Goal: Contribute content: Add original content to the website for others to see

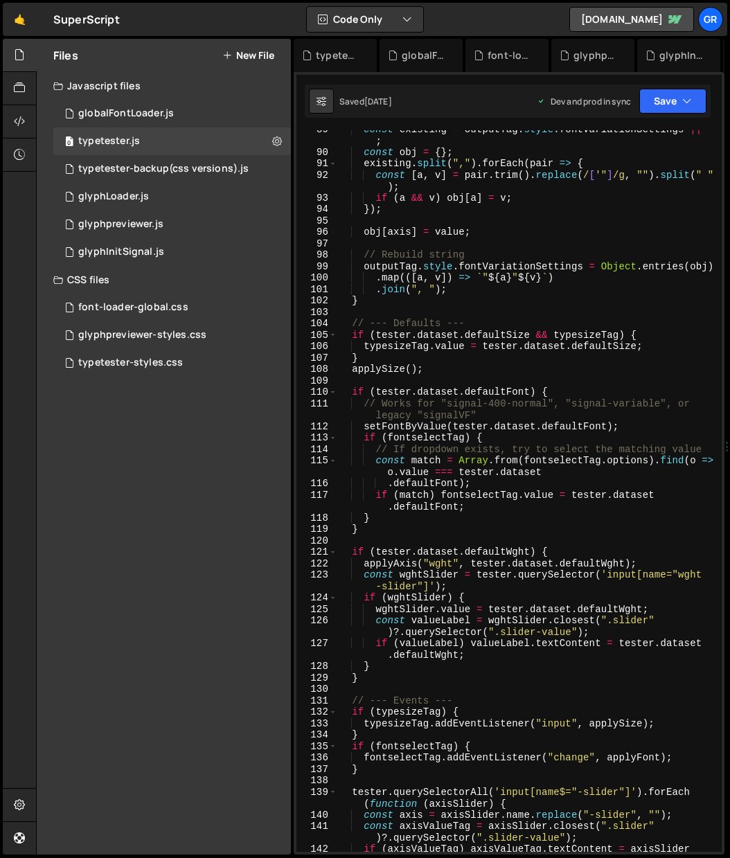
scroll to position [1161, 0]
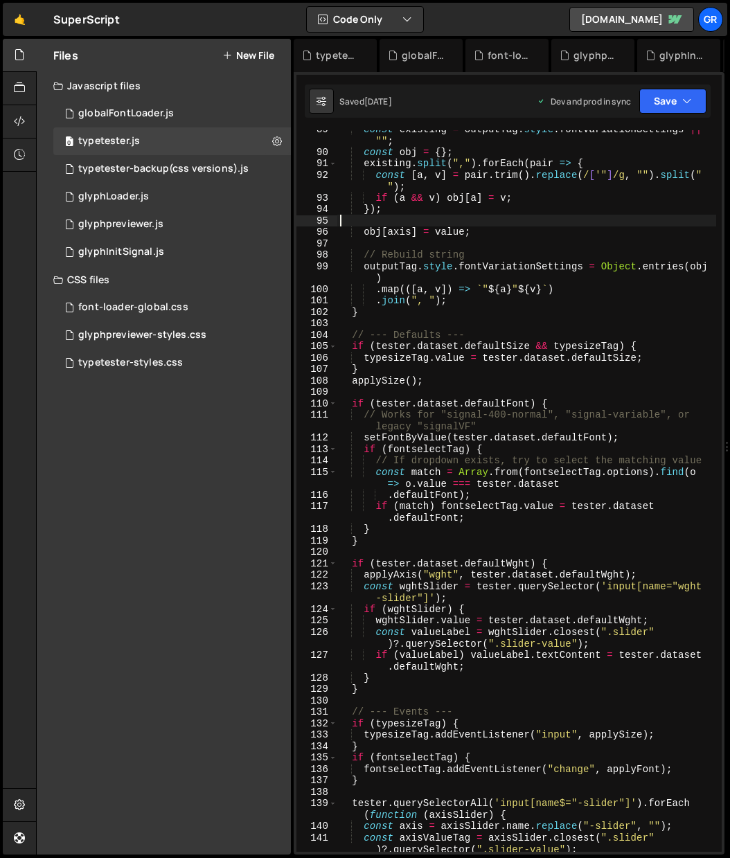
click at [526, 216] on div "const existing = outputTag . style . fontVariationSettings || "" ; const obj = …" at bounding box center [526, 506] width 379 height 767
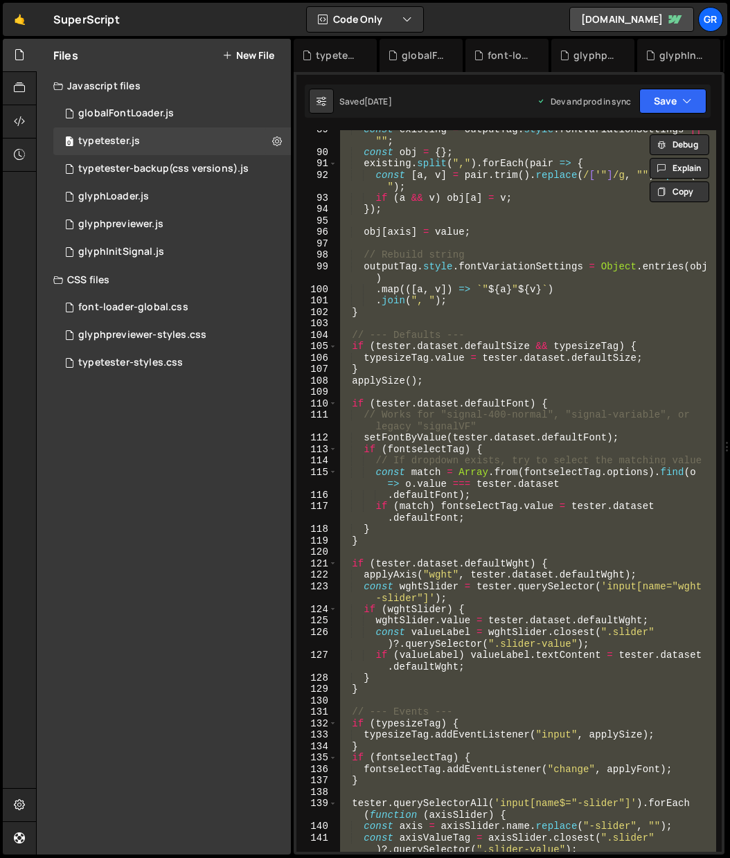
paste textarea "();"
type textarea "})();"
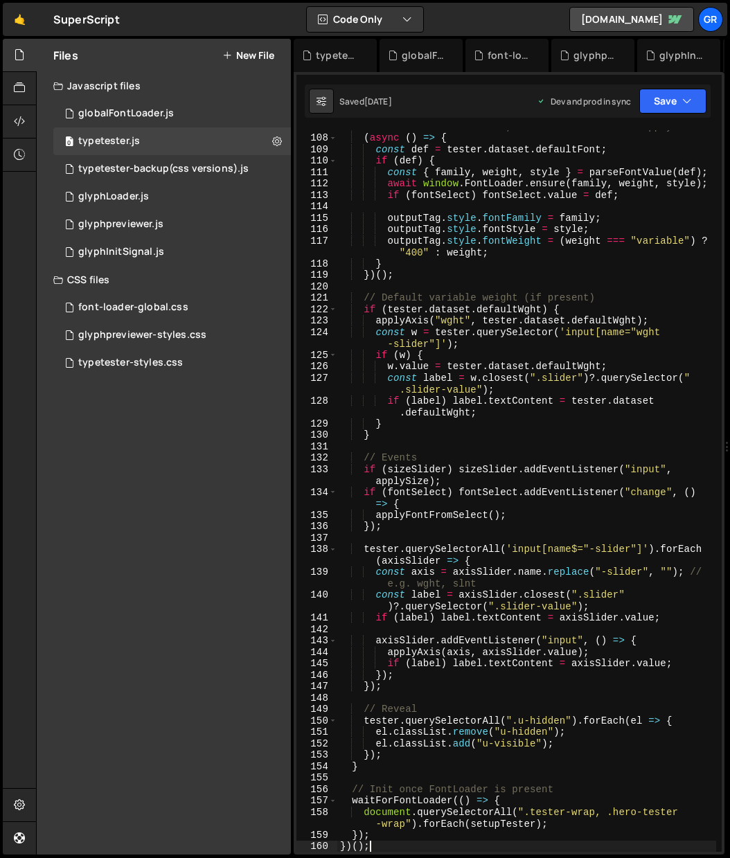
scroll to position [1381, 0]
click at [164, 111] on div "globalFontLoader.js" at bounding box center [126, 113] width 96 height 12
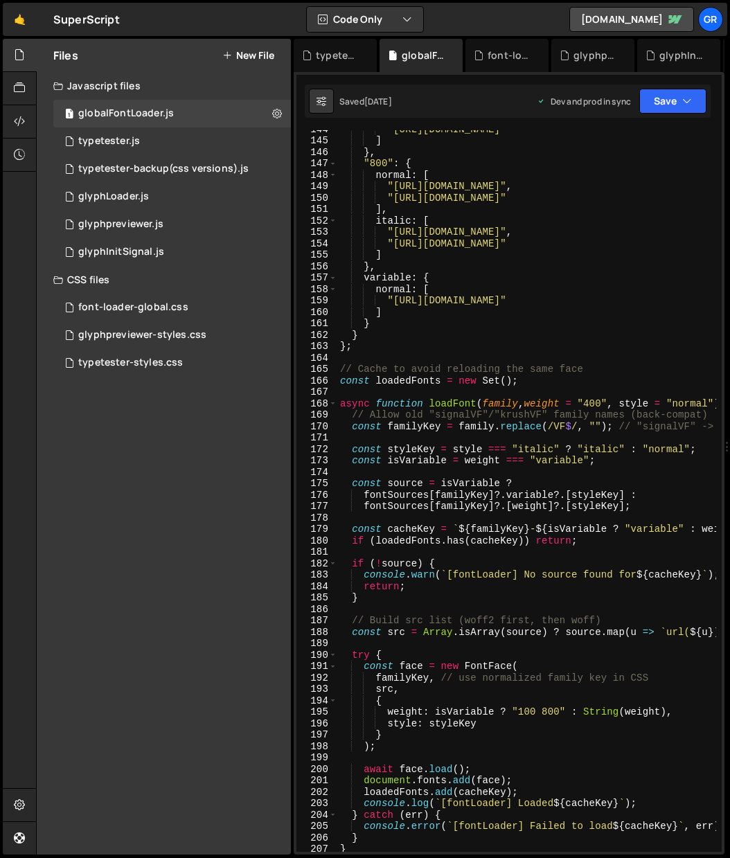
scroll to position [0, 4]
click at [465, 162] on div ""[URL][DOMAIN_NAME]" ] } , "800" : { normal : [ "[URL][DOMAIN_NAME]" , "[URL][D…" at bounding box center [693, 508] width 713 height 770
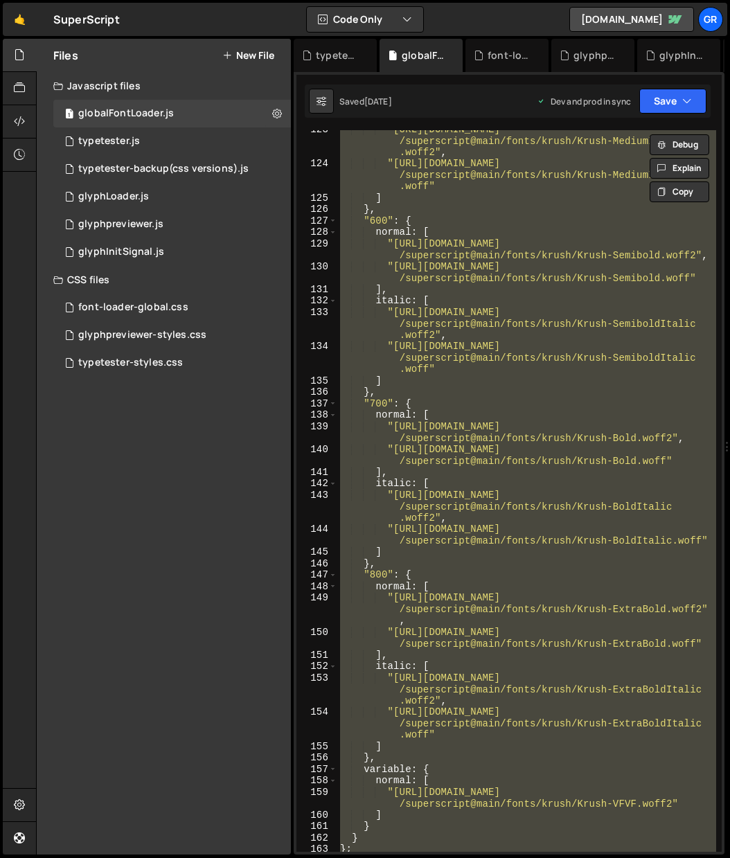
paste textarea "})();"
type textarea "})();"
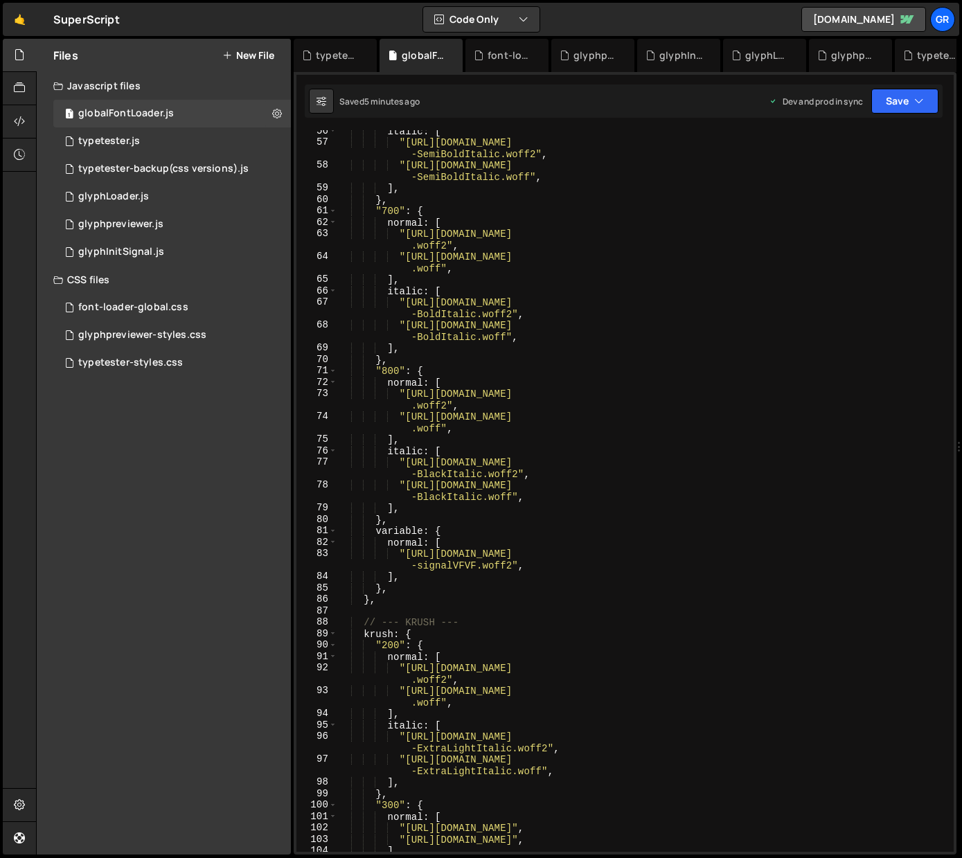
scroll to position [839, 0]
drag, startPoint x: 889, startPoint y: 393, endPoint x: 916, endPoint y: 392, distance: 27.0
click at [916, 392] on div "italic : [ "[URL][DOMAIN_NAME] -SemiBoldItalic.woff2" , "[URL][DOMAIN_NAME] -Se…" at bounding box center [642, 497] width 611 height 745
drag, startPoint x: 886, startPoint y: 391, endPoint x: 941, endPoint y: 391, distance: 54.7
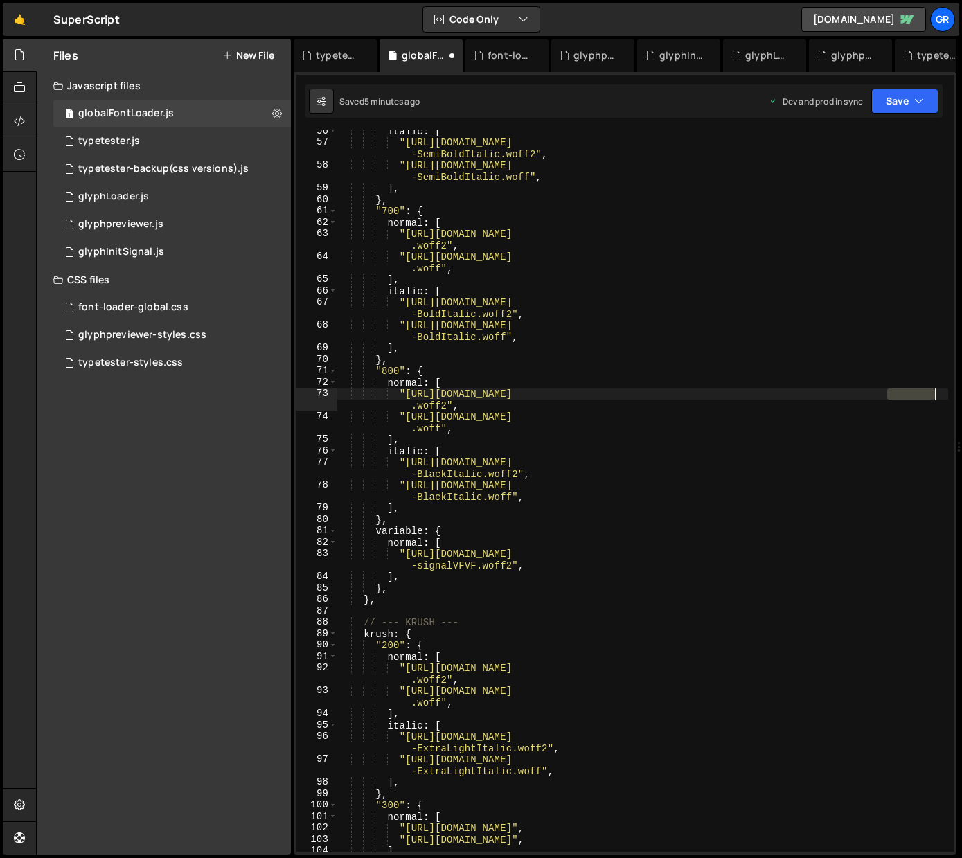
click at [941, 391] on div "italic : [ "[URL][DOMAIN_NAME] -SemiBoldItalic.woff2" , "[URL][DOMAIN_NAME] -Se…" at bounding box center [642, 497] width 611 height 745
click at [913, 371] on div "italic : [ "[URL][DOMAIN_NAME] -SemiBoldItalic.woff2" , "[URL][DOMAIN_NAME] -Se…" at bounding box center [642, 497] width 611 height 745
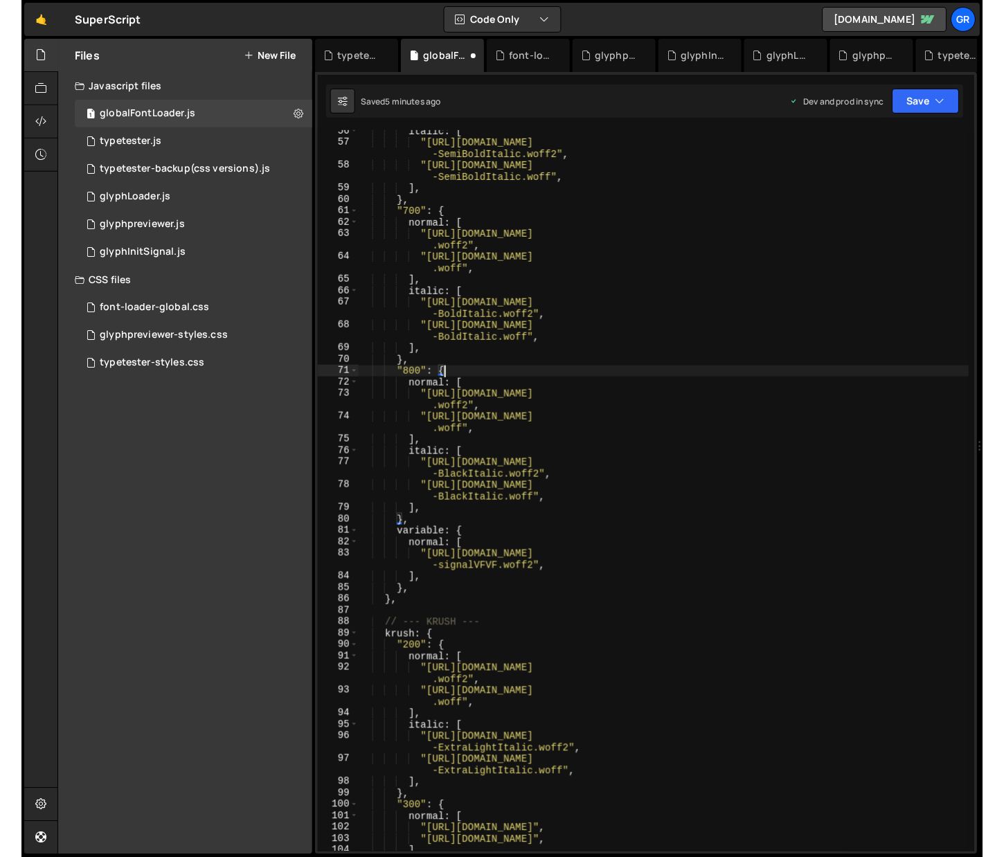
scroll to position [0, 5]
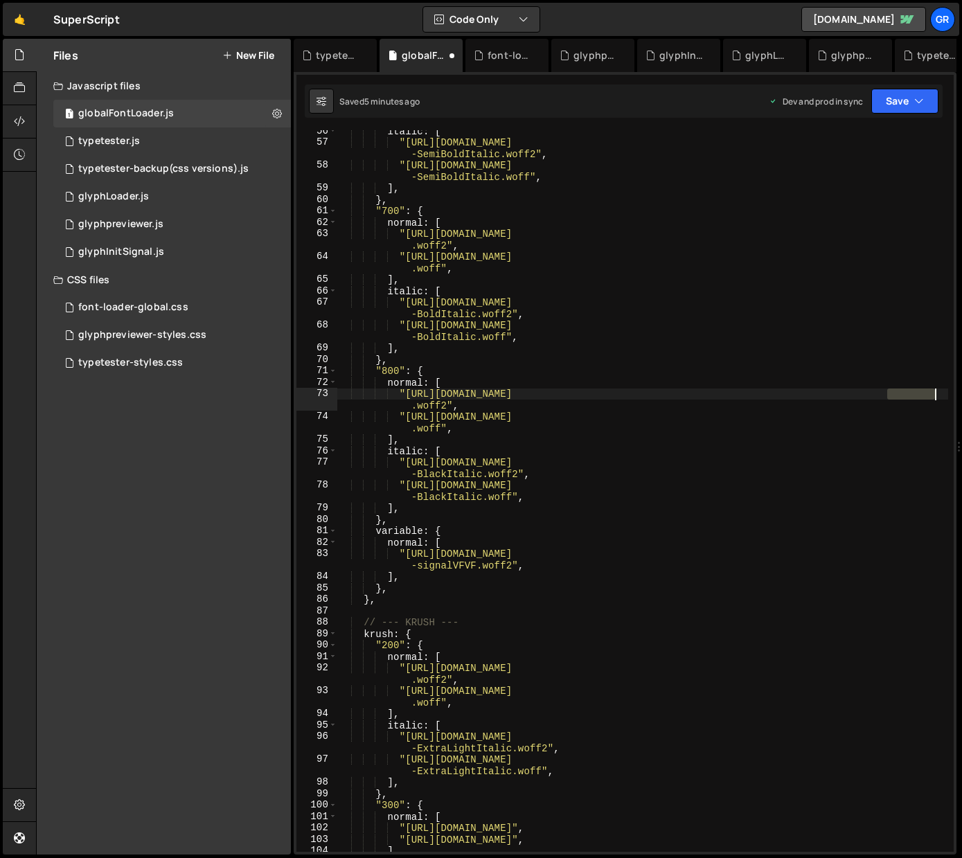
drag, startPoint x: 889, startPoint y: 395, endPoint x: 941, endPoint y: 396, distance: 52.7
click at [941, 396] on div "italic : [ "[URL][DOMAIN_NAME] -SemiBoldItalic.woff2" , "[URL][DOMAIN_NAME] -Se…" at bounding box center [642, 497] width 611 height 745
drag, startPoint x: 959, startPoint y: 644, endPoint x: 986, endPoint y: 643, distance: 27.0
click at [947, 643] on html "Projects [GEOGRAPHIC_DATA] Blog Gr Projects Your Teams Account Upgrade Logout" at bounding box center [481, 429] width 962 height 858
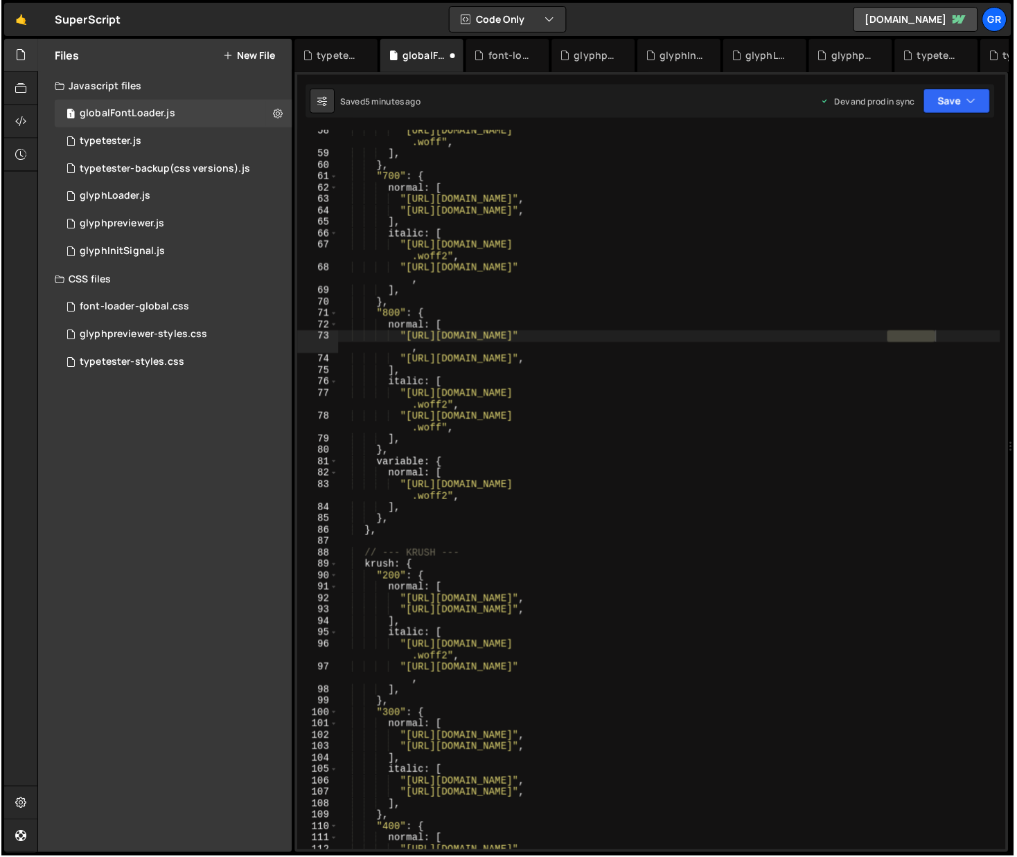
scroll to position [736, 0]
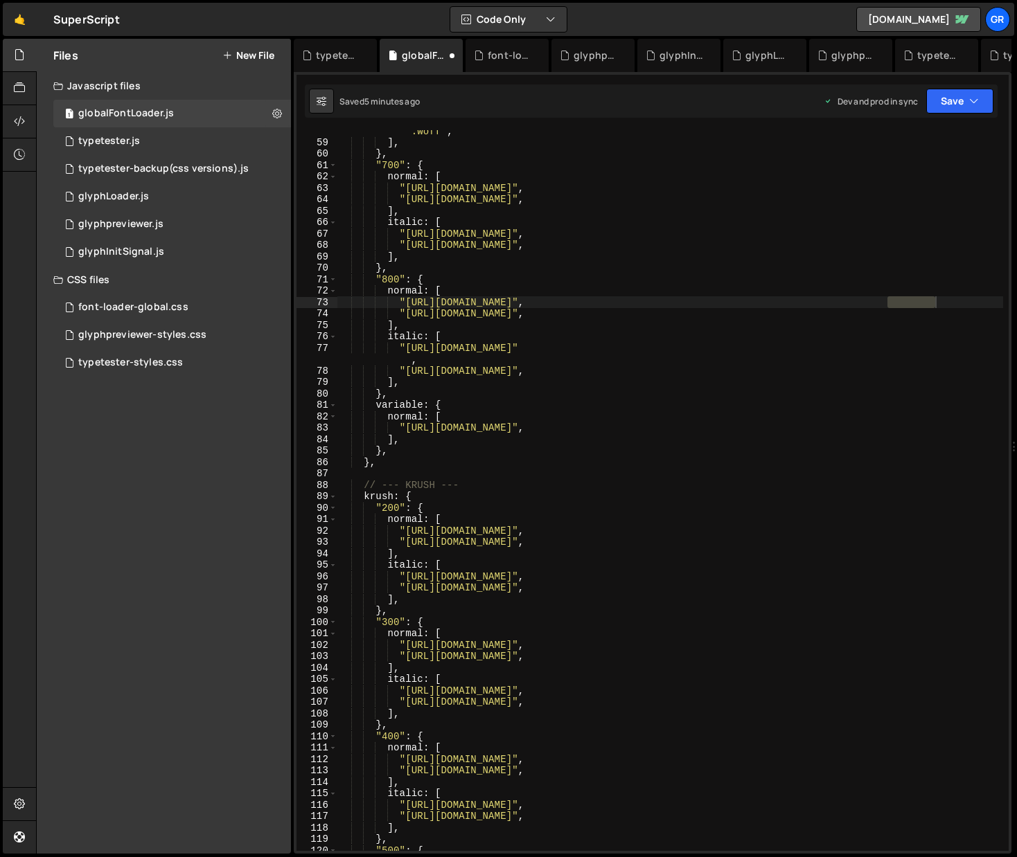
click at [912, 310] on div ""[URL][DOMAIN_NAME] .woff" , ] , } , "700" : { normal : [ "[URL][DOMAIN_NAME]" …" at bounding box center [670, 492] width 666 height 756
drag, startPoint x: 931, startPoint y: 301, endPoint x: 890, endPoint y: 303, distance: 40.9
click at [890, 303] on div ""[URL][DOMAIN_NAME] .woff" , ] , } , "700" : { normal : [ "[URL][DOMAIN_NAME]" …" at bounding box center [670, 492] width 666 height 756
drag, startPoint x: 888, startPoint y: 313, endPoint x: 918, endPoint y: 312, distance: 29.8
click at [918, 312] on div ""[URL][DOMAIN_NAME] .woff" , ] , } , "700" : { normal : [ "[URL][DOMAIN_NAME]" …" at bounding box center [670, 492] width 666 height 756
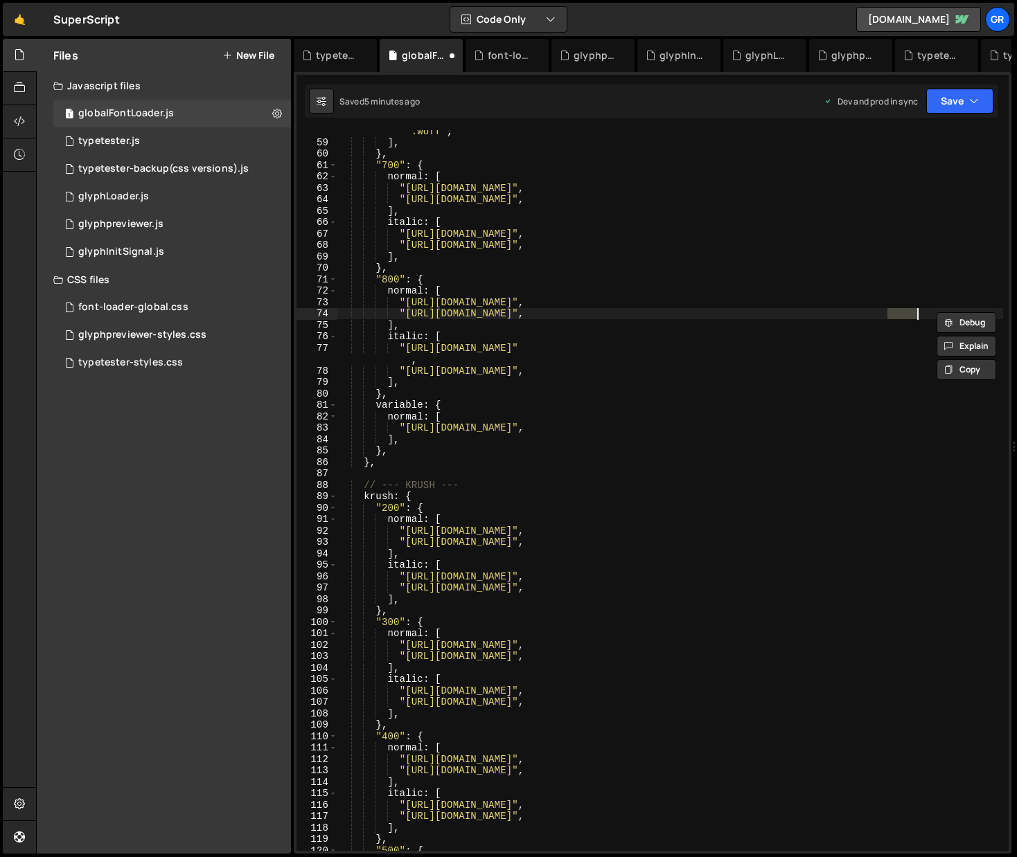
paste textarea "ExtraBold"
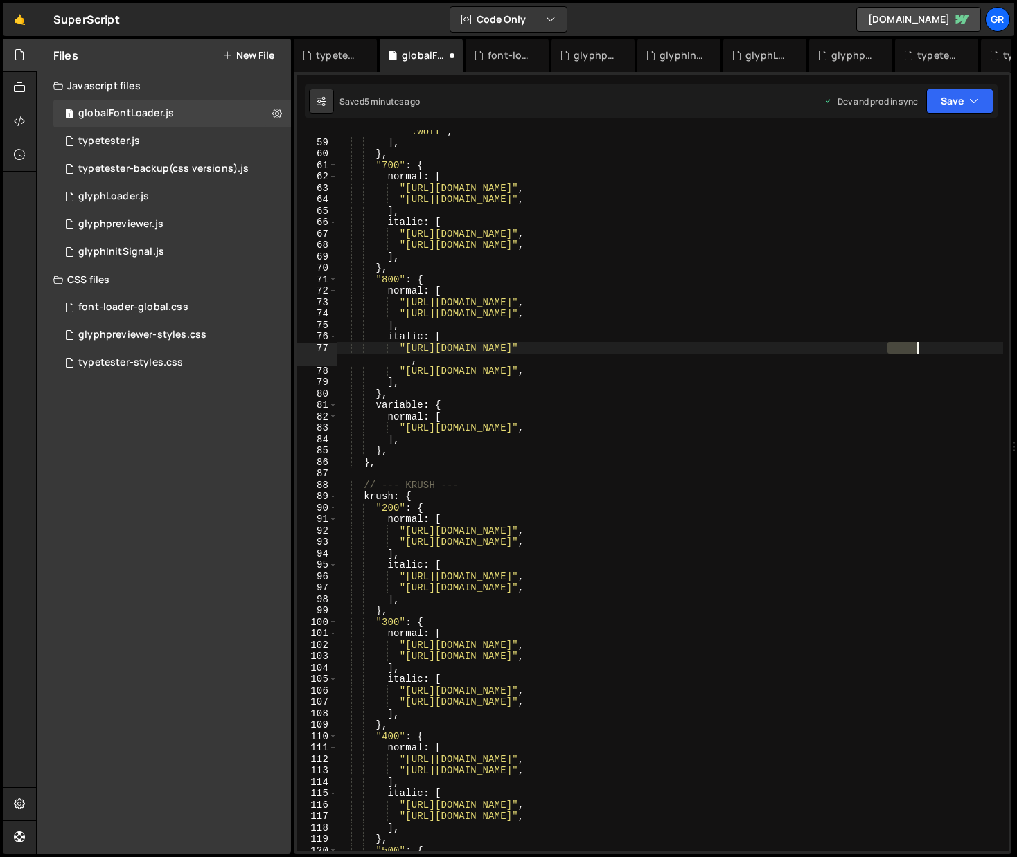
drag, startPoint x: 887, startPoint y: 348, endPoint x: 917, endPoint y: 348, distance: 29.8
click at [917, 348] on div ""[URL][DOMAIN_NAME] .woff" , ] , } , "700" : { normal : [ "[URL][DOMAIN_NAME]" …" at bounding box center [670, 492] width 666 height 756
paste textarea "ExtraBold"
drag, startPoint x: 887, startPoint y: 371, endPoint x: 916, endPoint y: 371, distance: 29.1
click at [916, 371] on div ""[URL][DOMAIN_NAME] .woff" , ] , } , "700" : { normal : [ "[URL][DOMAIN_NAME]" …" at bounding box center [670, 492] width 666 height 756
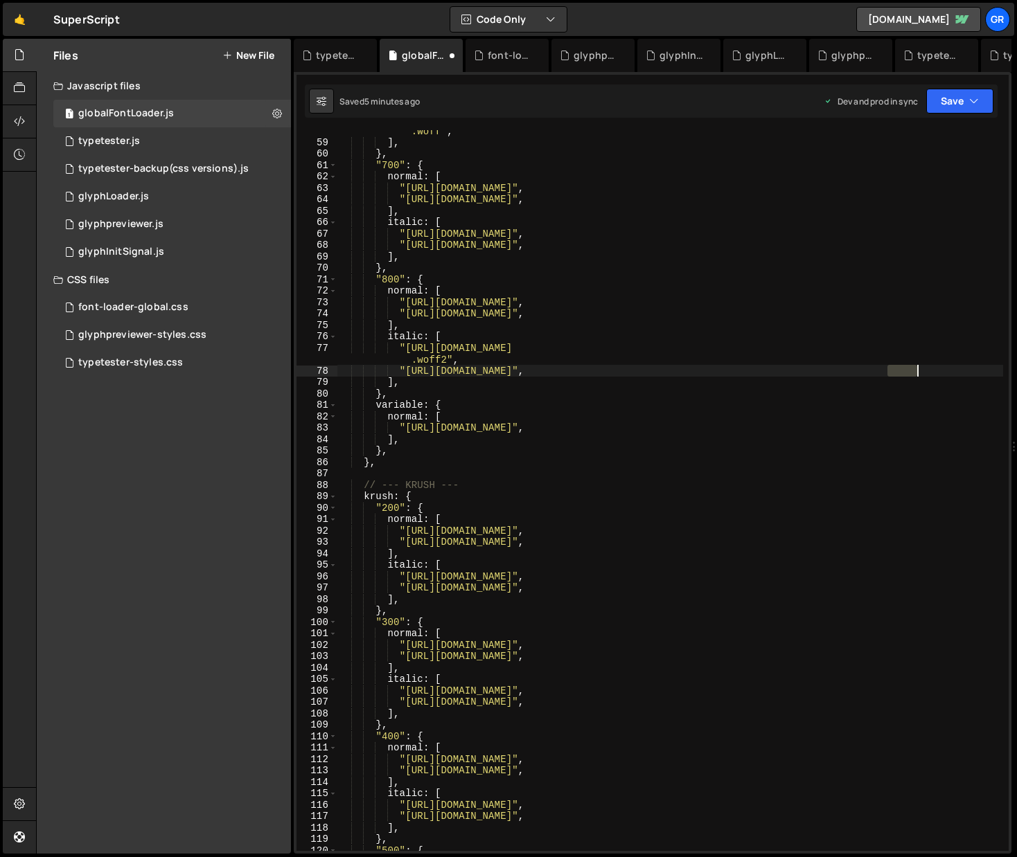
paste textarea "ExtraBold"
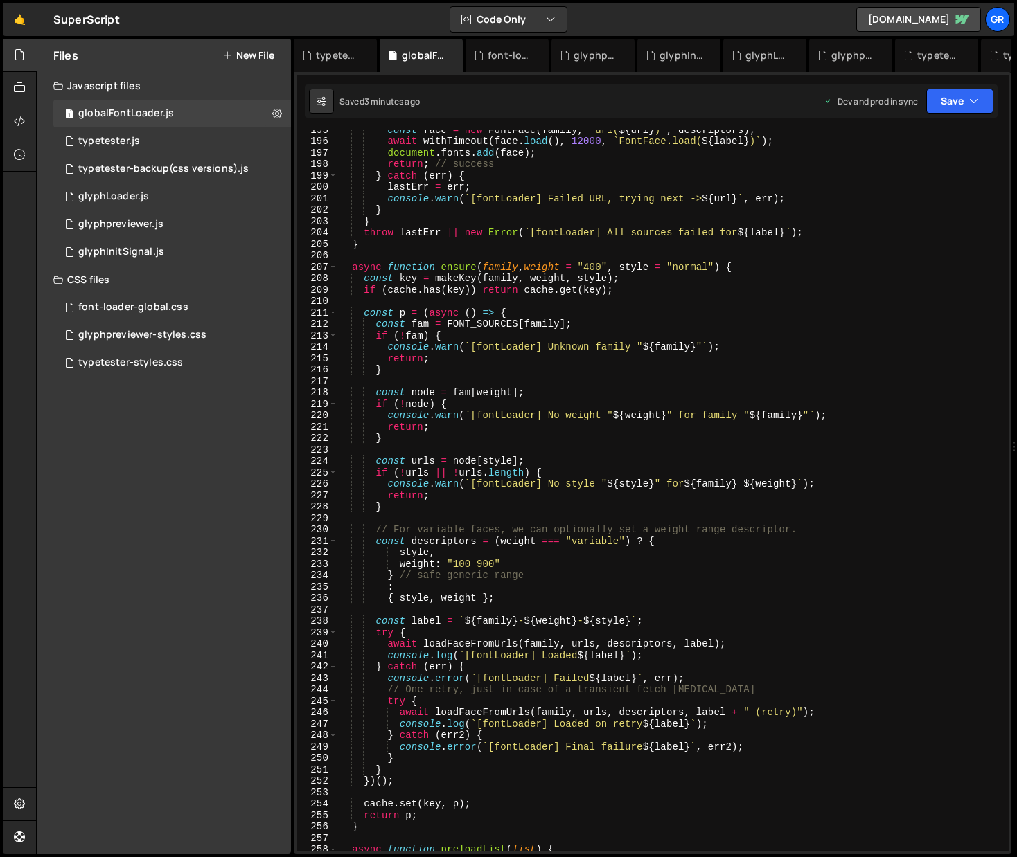
scroll to position [2358, 0]
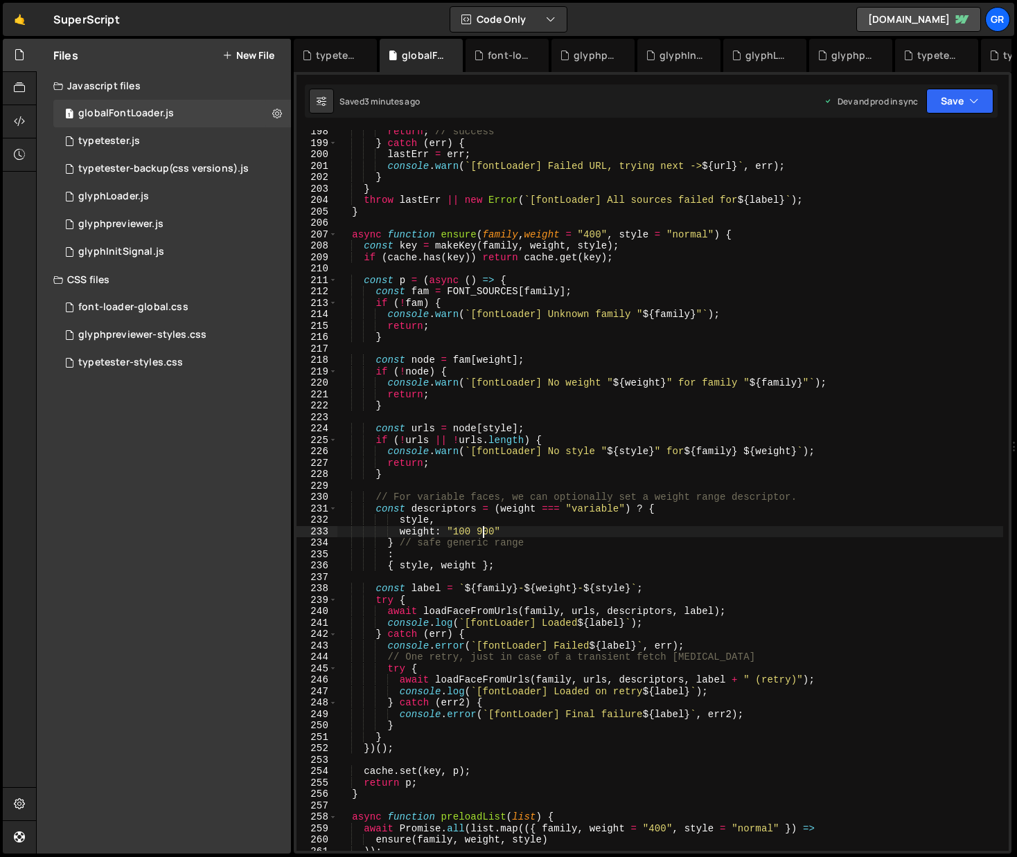
click at [481, 531] on div "return ; // success } catch ( err ) { lastErr = err ; console . warn ( ` [fontL…" at bounding box center [670, 498] width 666 height 744
click at [528, 526] on div "return ; // success } catch ( err ) { lastErr = err ; console . warn ( ` [fontL…" at bounding box center [670, 498] width 666 height 744
click at [460, 533] on div "return ; // success } catch ( err ) { lastErr = err ; console . warn ( ` [fontL…" at bounding box center [670, 498] width 666 height 744
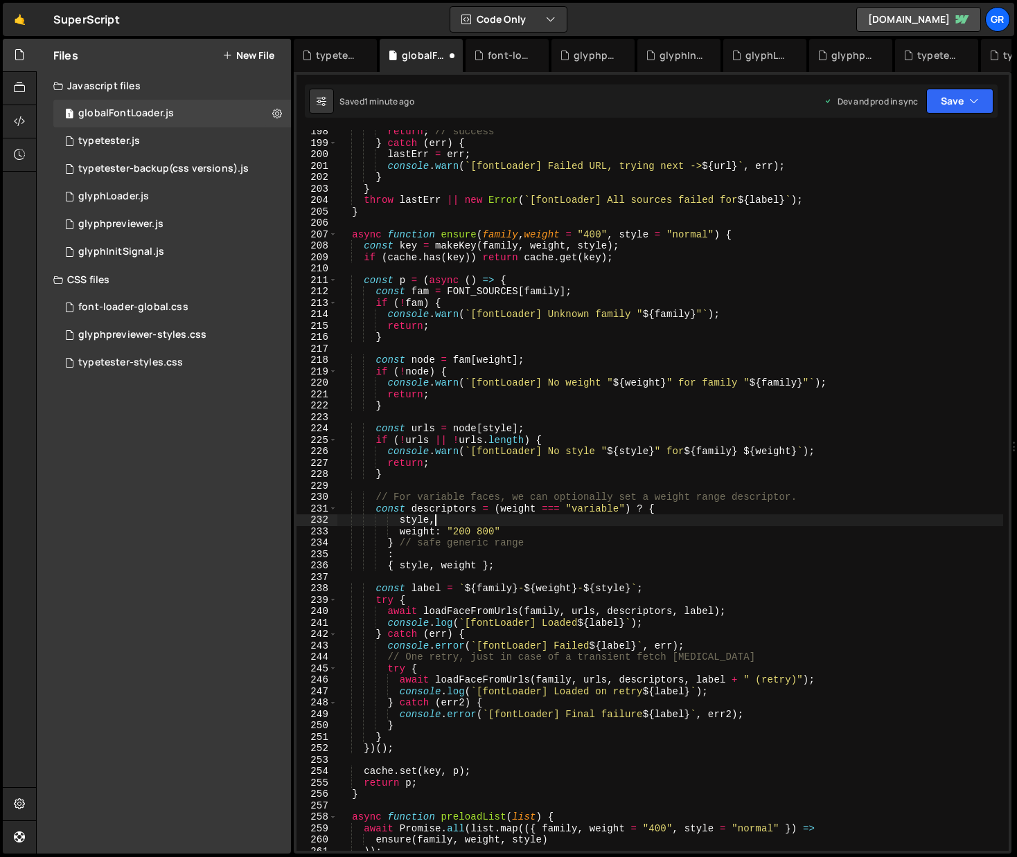
click at [571, 524] on div "return ; // success } catch ( err ) { lastErr = err ; console . warn ( ` [fontL…" at bounding box center [670, 498] width 666 height 744
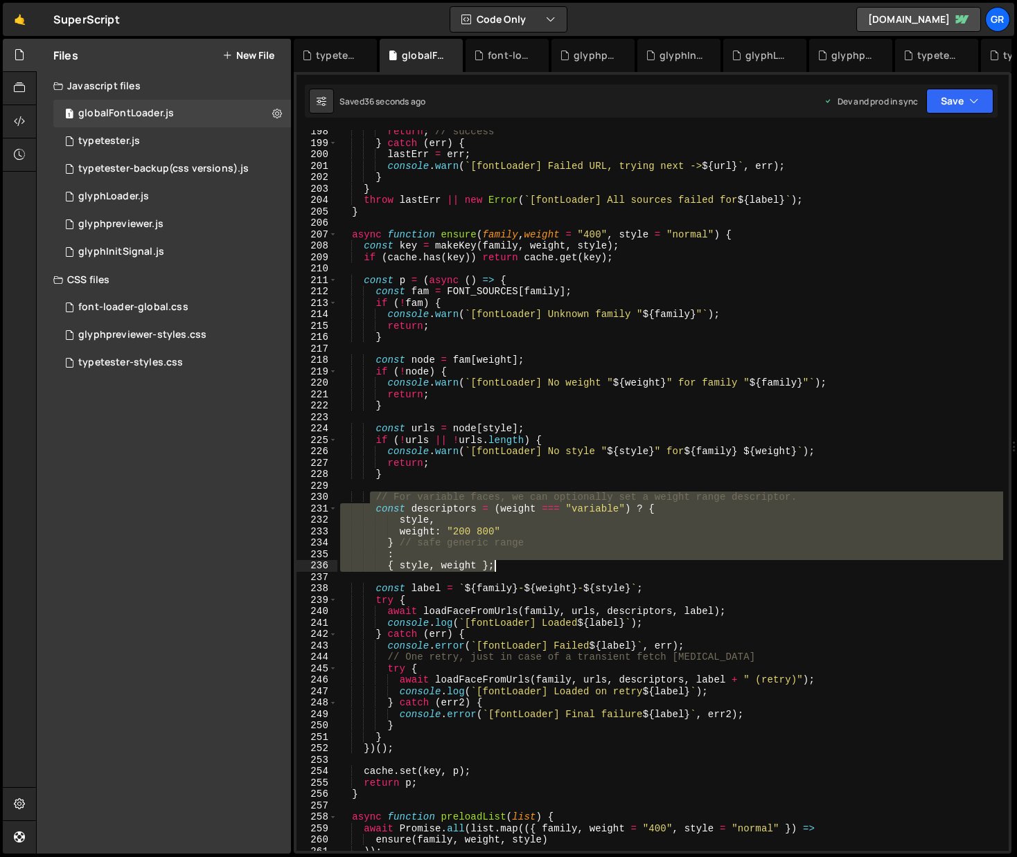
drag, startPoint x: 372, startPoint y: 497, endPoint x: 497, endPoint y: 564, distance: 142.2
click at [497, 564] on div "return ; // success } catch ( err ) { lastErr = err ; console . warn ( ` [fontL…" at bounding box center [670, 498] width 666 height 744
click at [391, 520] on div "return ; // success } catch ( err ) { lastErr = err ; console . warn ( ` [fontL…" at bounding box center [670, 490] width 666 height 721
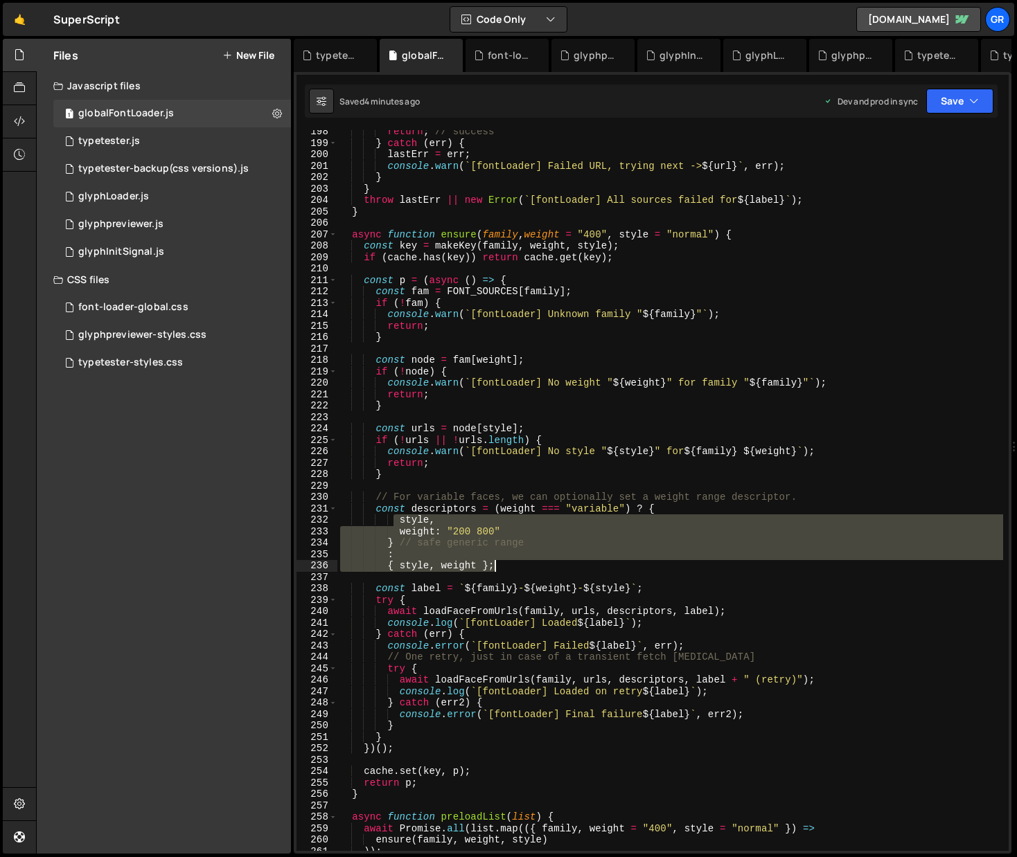
drag, startPoint x: 395, startPoint y: 519, endPoint x: 496, endPoint y: 562, distance: 110.1
click at [496, 562] on div "return ; // success } catch ( err ) { lastErr = err ; console . warn ( ` [fontL…" at bounding box center [670, 498] width 666 height 744
paste textarea ":"
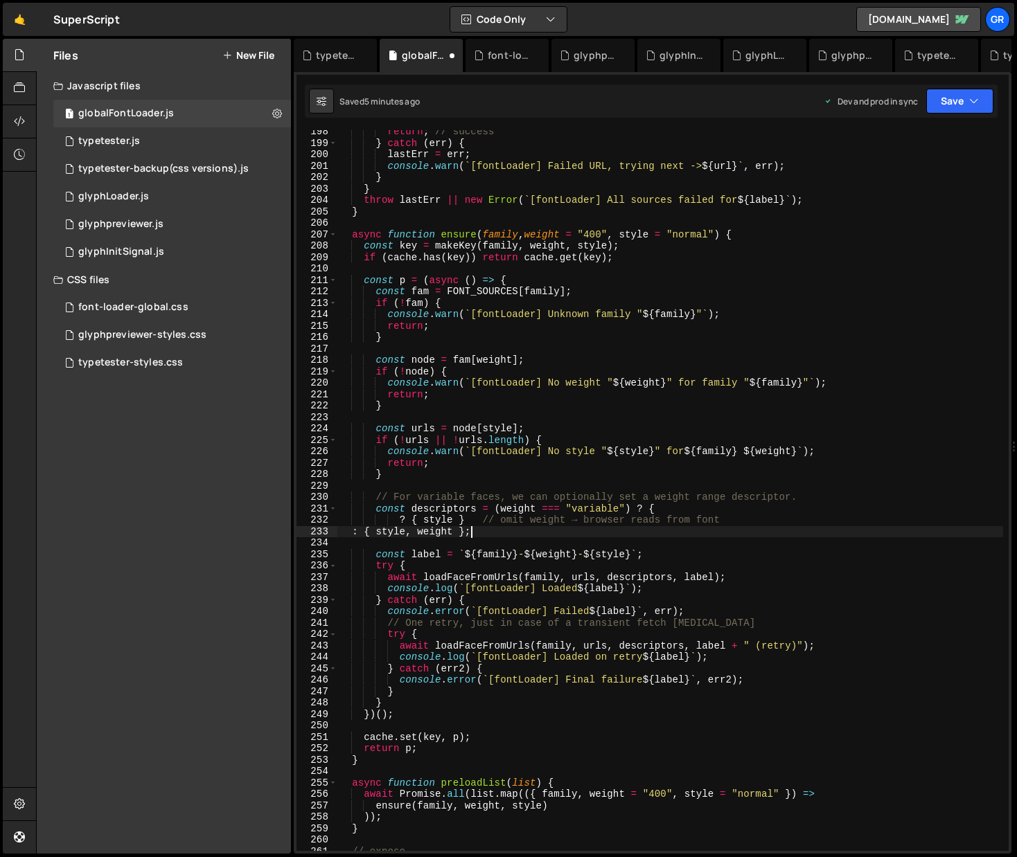
scroll to position [2472, 0]
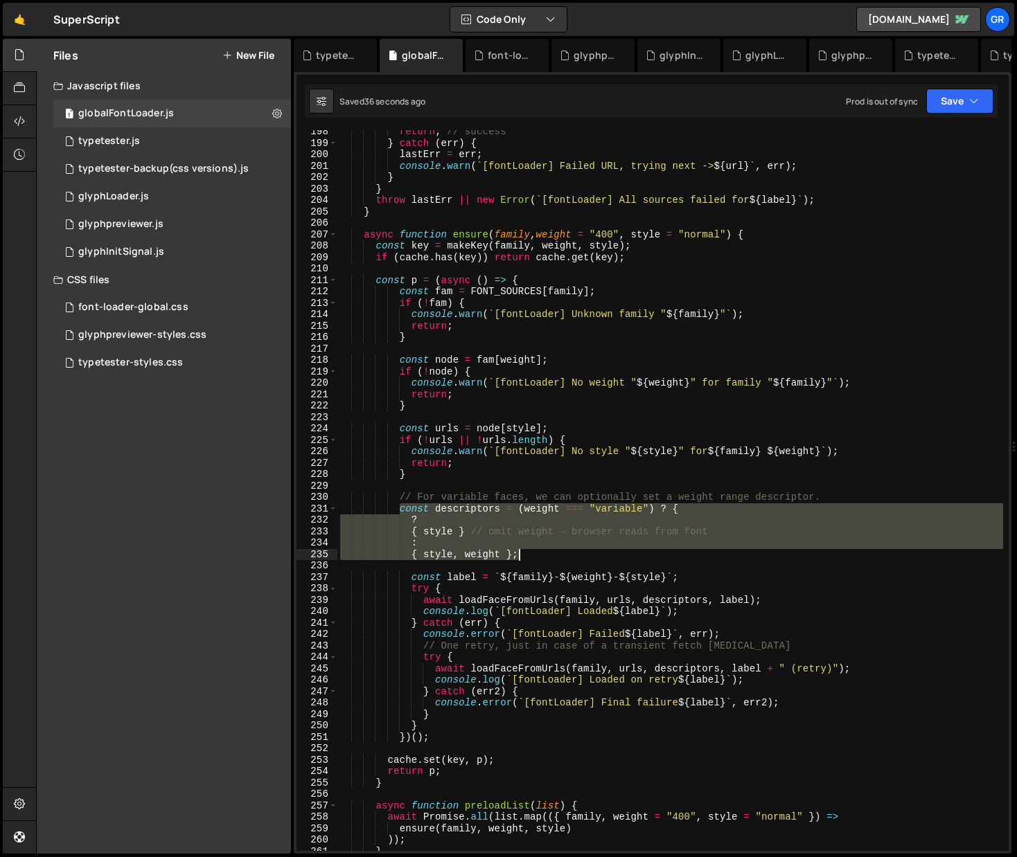
drag, startPoint x: 400, startPoint y: 506, endPoint x: 523, endPoint y: 551, distance: 131.2
click at [523, 551] on div "return ; // success } catch ( err ) { lastErr = err ; console . warn ( ` [fontL…" at bounding box center [670, 498] width 666 height 744
paste textarea ":"
type textarea ": { style, weight };"
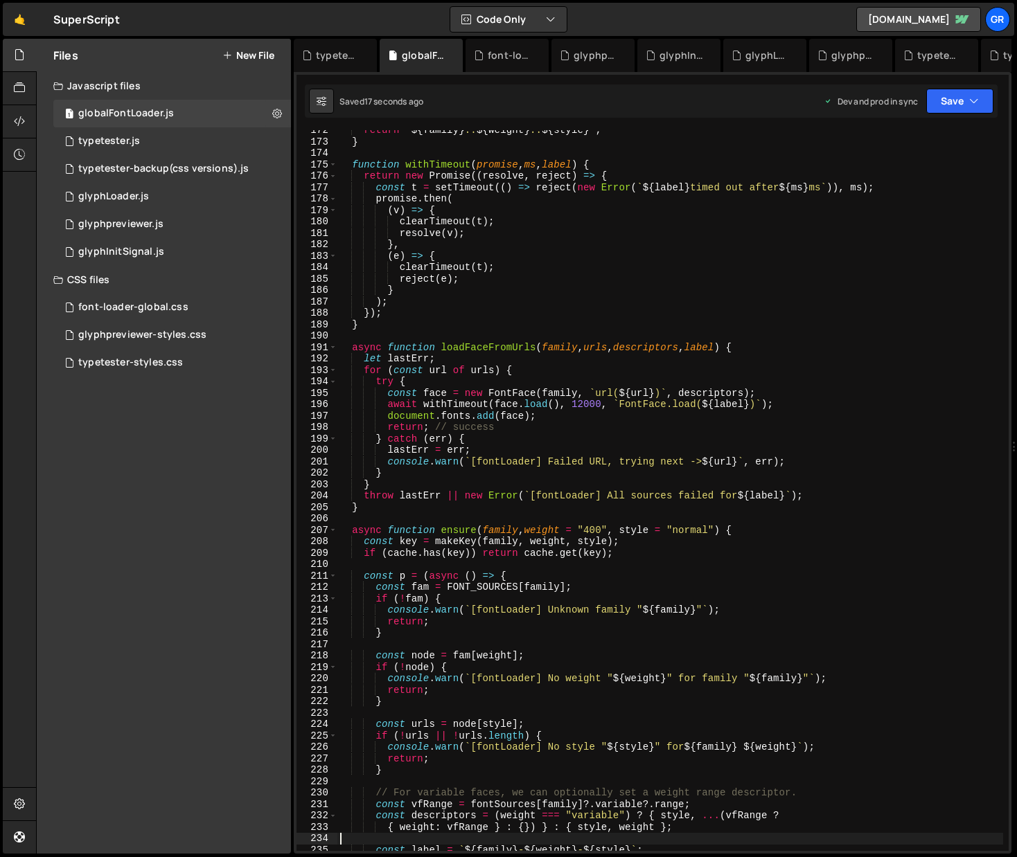
scroll to position [2076, 0]
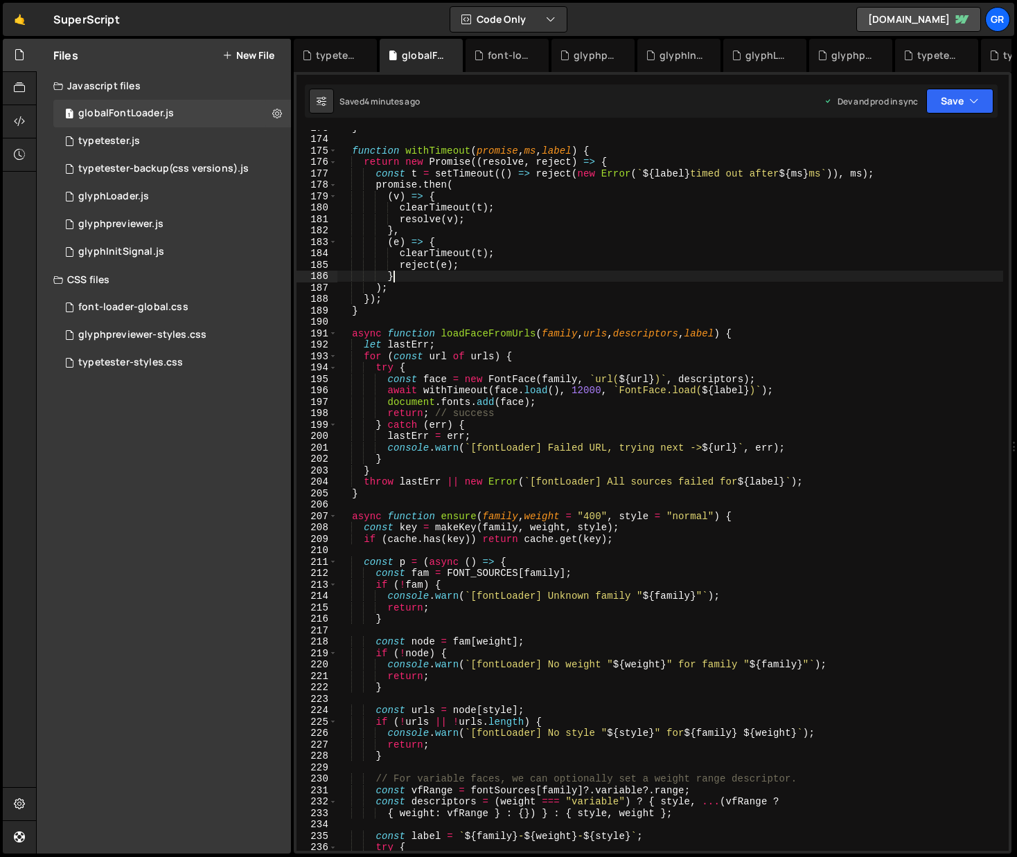
click at [563, 276] on div "} function withTimeout ( promise , ms , label ) { return new Promise (( resolve…" at bounding box center [670, 494] width 666 height 744
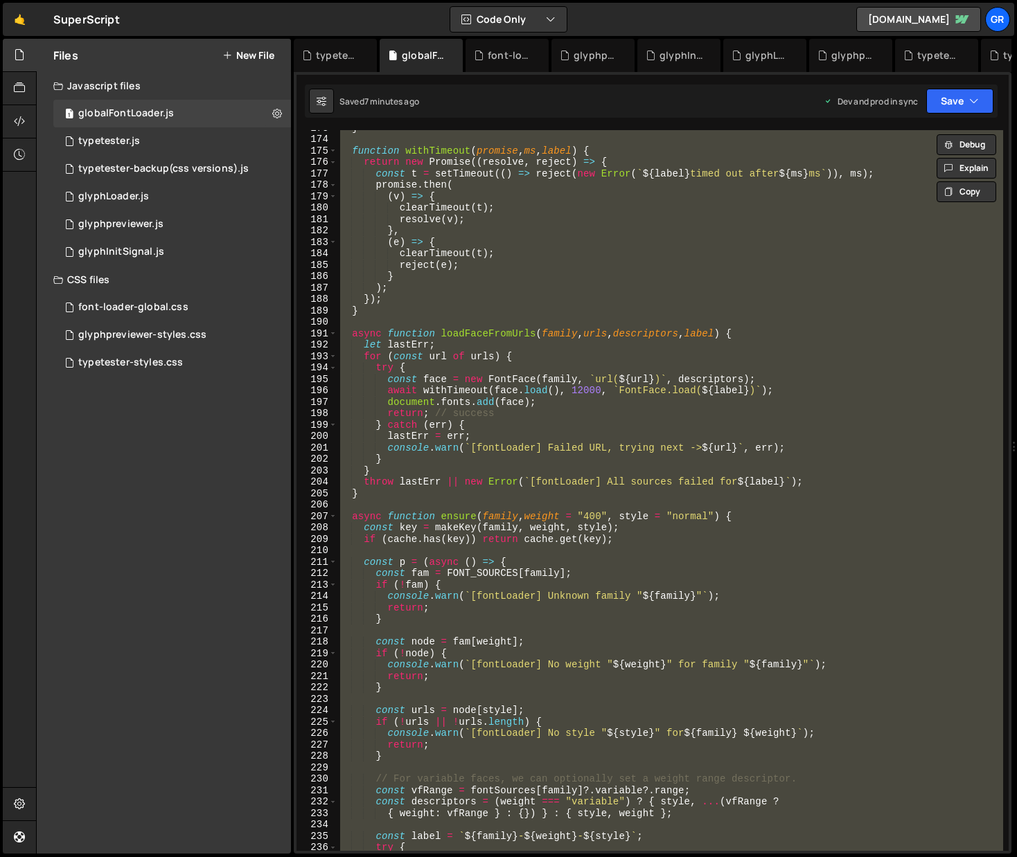
click at [457, 310] on div "} function withTimeout ( promise , ms , label ) { return new Promise (( resolve…" at bounding box center [670, 490] width 666 height 721
paste textarea
type textarea "})();"
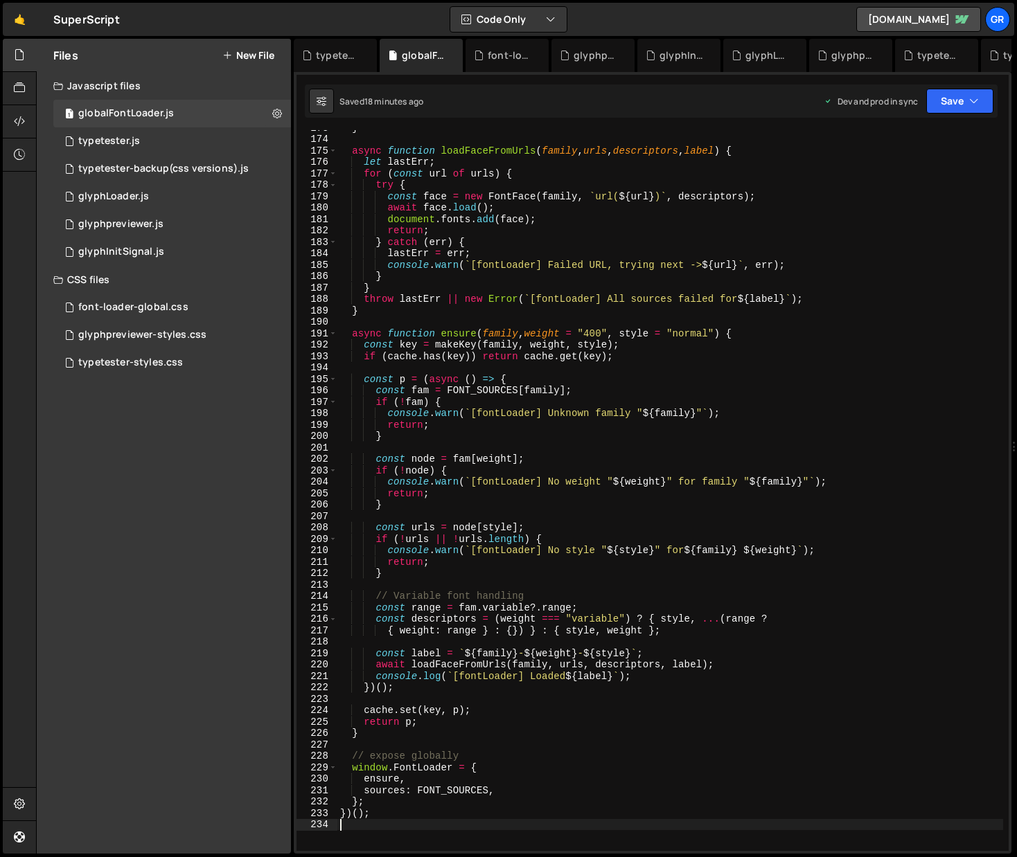
click at [594, 313] on div "} async function loadFaceFromUrls ( family , urls , descriptors , label ) { let…" at bounding box center [670, 494] width 666 height 744
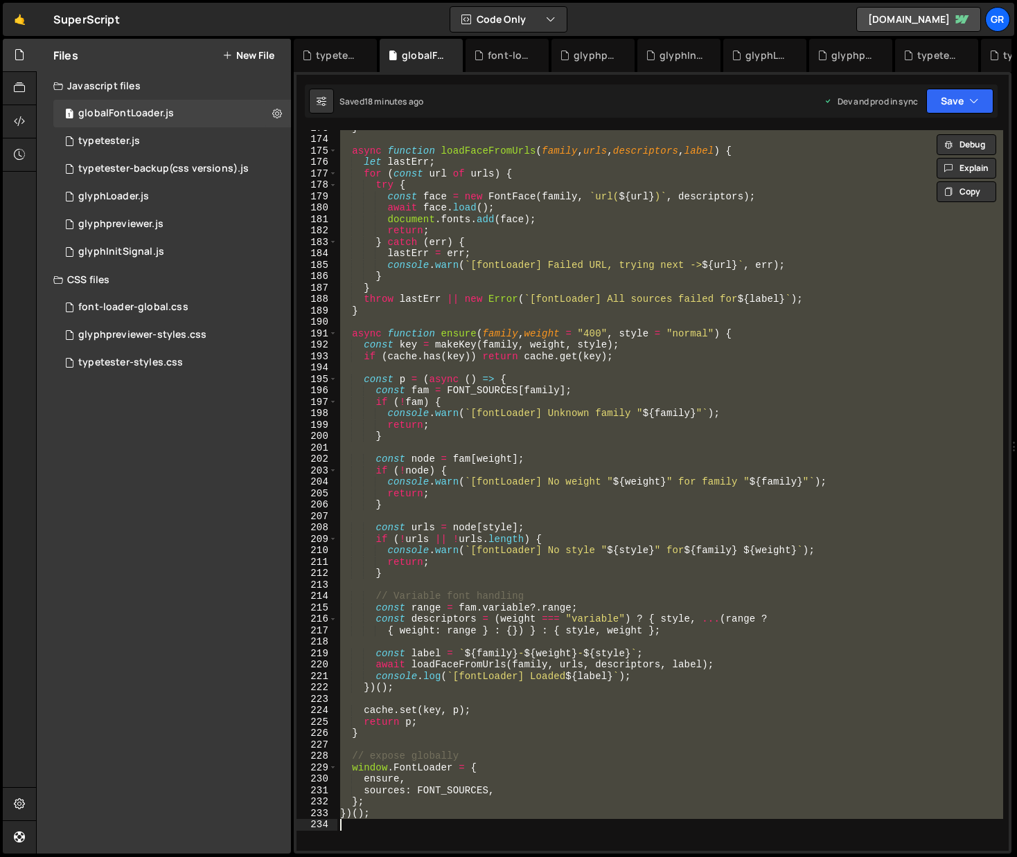
paste textarea
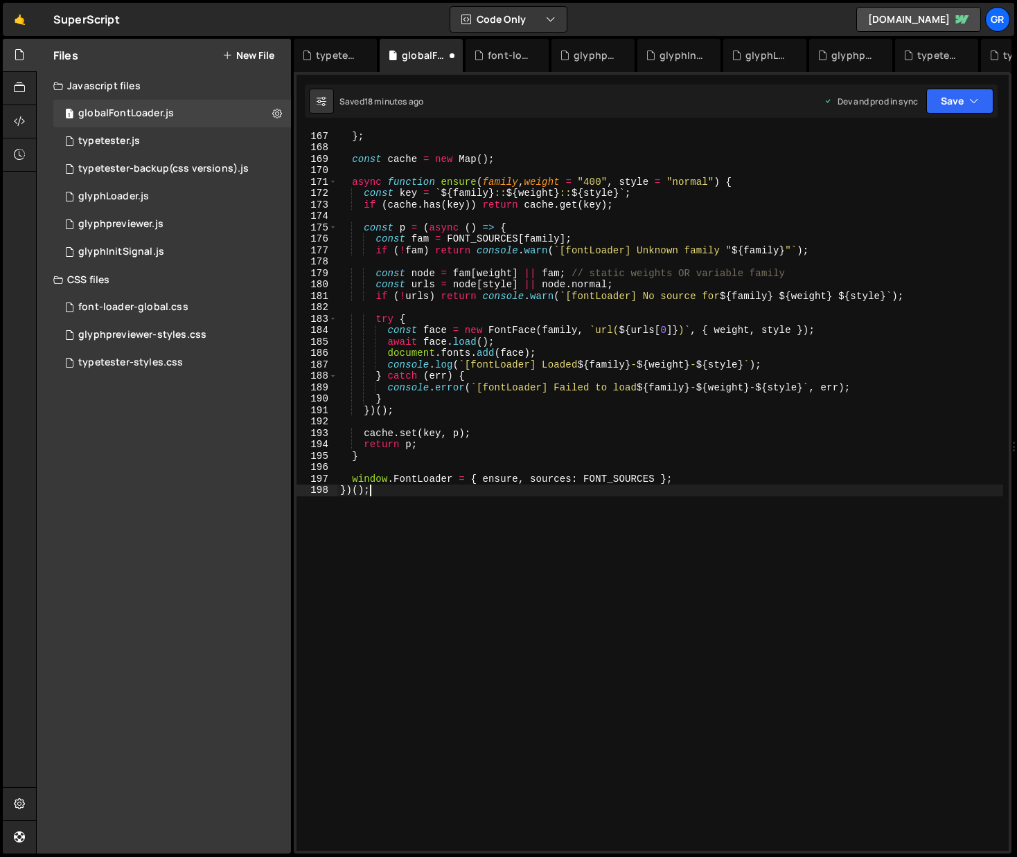
type textarea "window.FontLoader = { ensure, sources: FONT_SOURCES };"
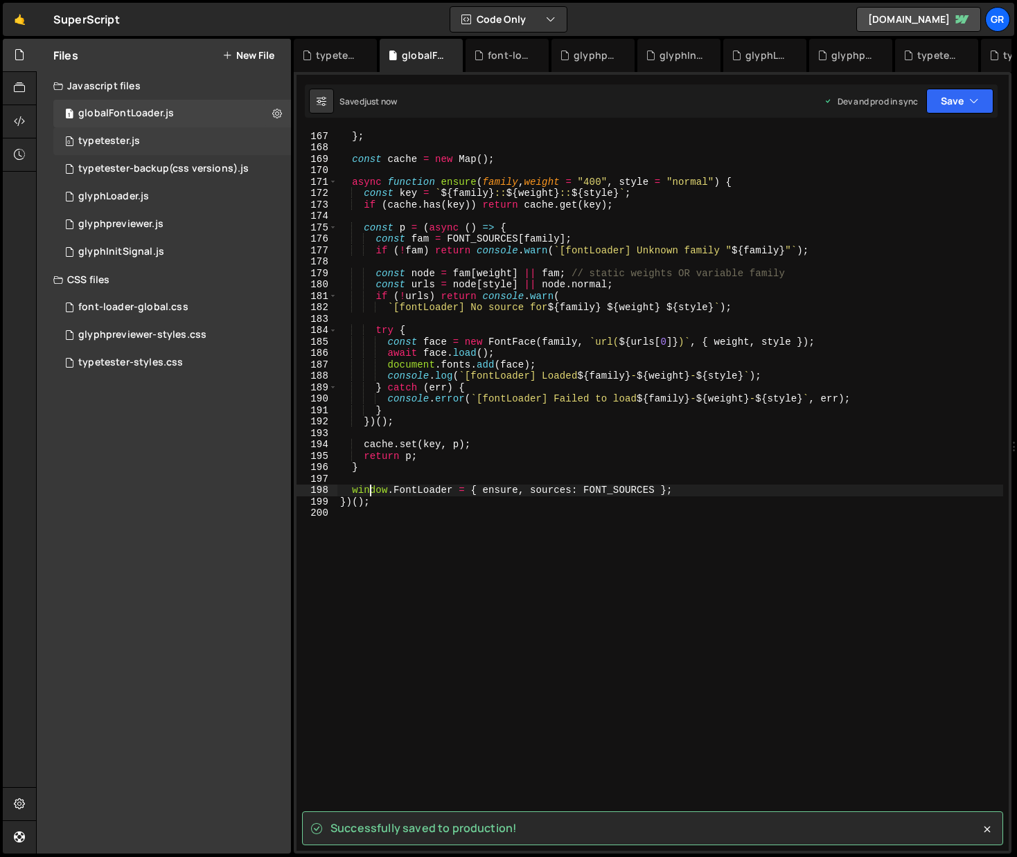
click at [129, 141] on div "typetester.js" at bounding box center [109, 141] width 62 height 12
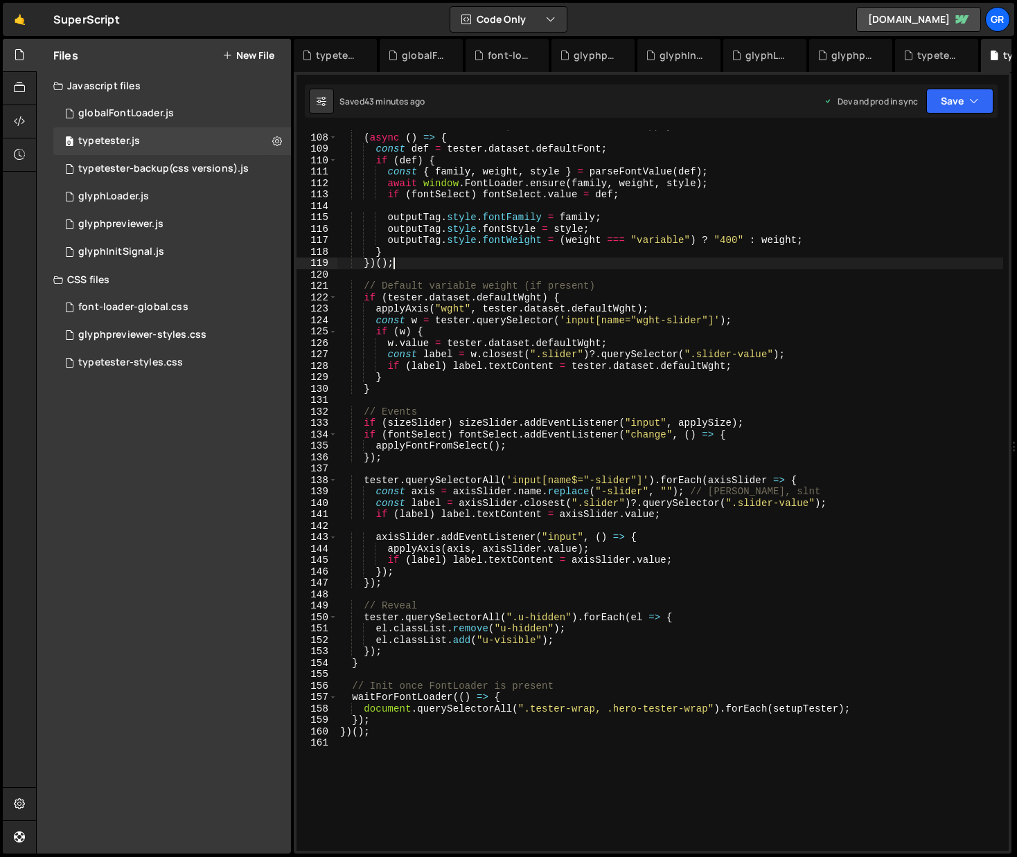
click at [612, 269] on div "// If defaultFont exists, ensure the face then apply it ( async ( ) => { const …" at bounding box center [670, 493] width 666 height 744
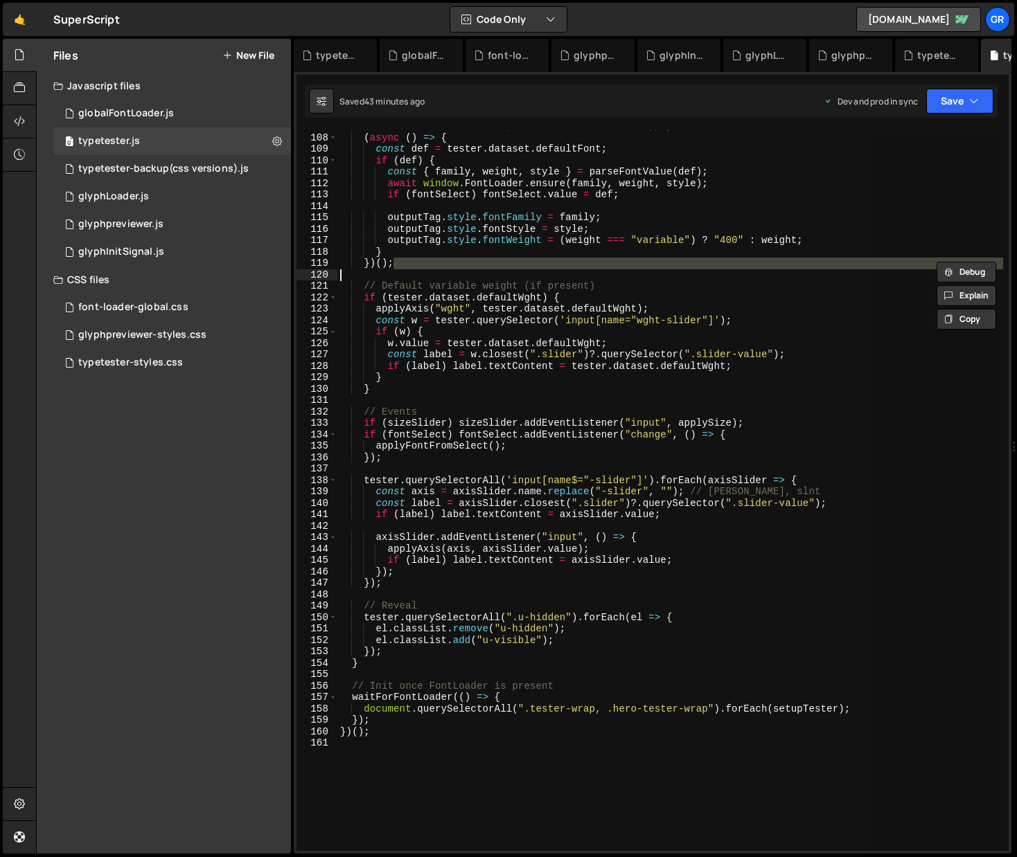
click at [618, 265] on div "// If defaultFont exists, ensure the face then apply it ( async ( ) => { const …" at bounding box center [670, 490] width 666 height 721
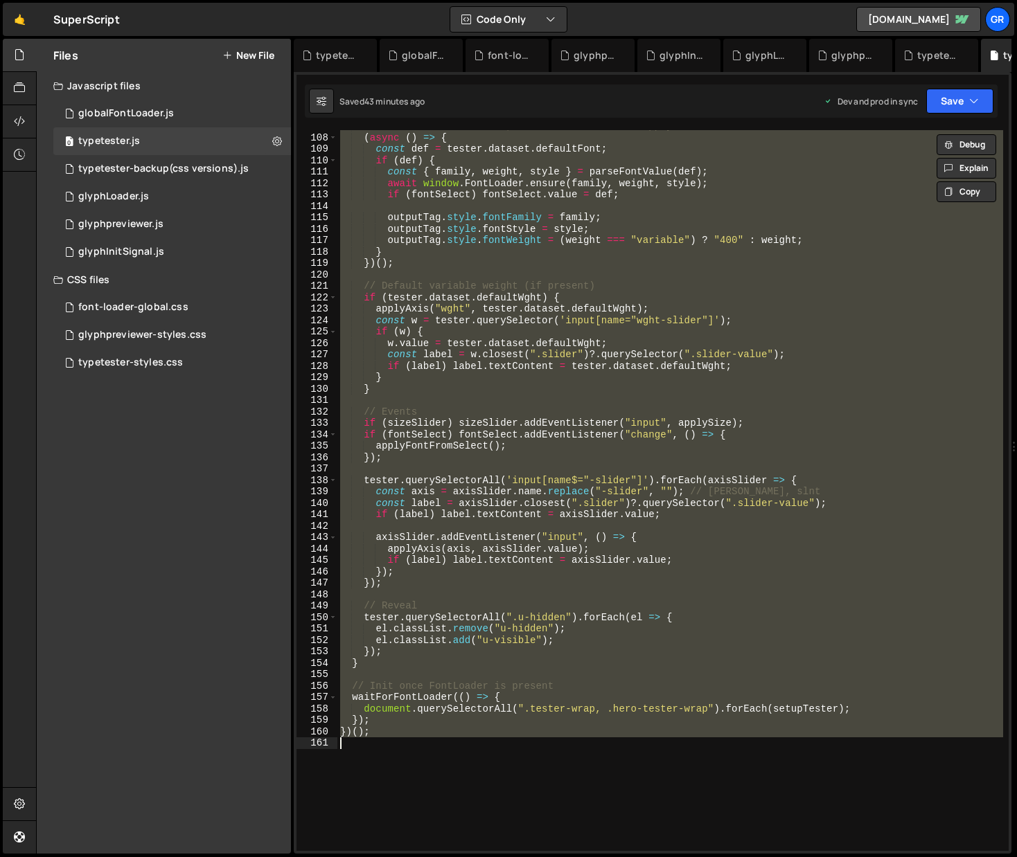
paste textarea ";"
type textarea "});"
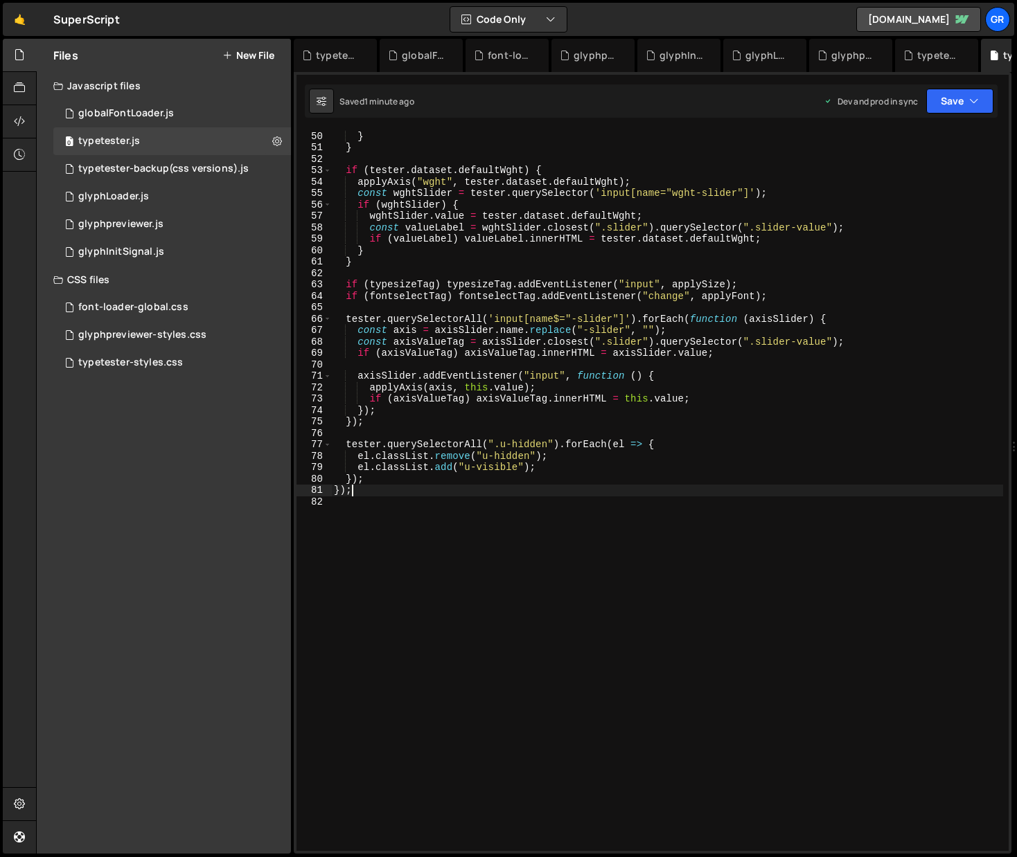
click at [481, 538] on div "outputTag . style . fontFamily = tester . dataset . defaultFont ; } } if ( test…" at bounding box center [667, 491] width 672 height 744
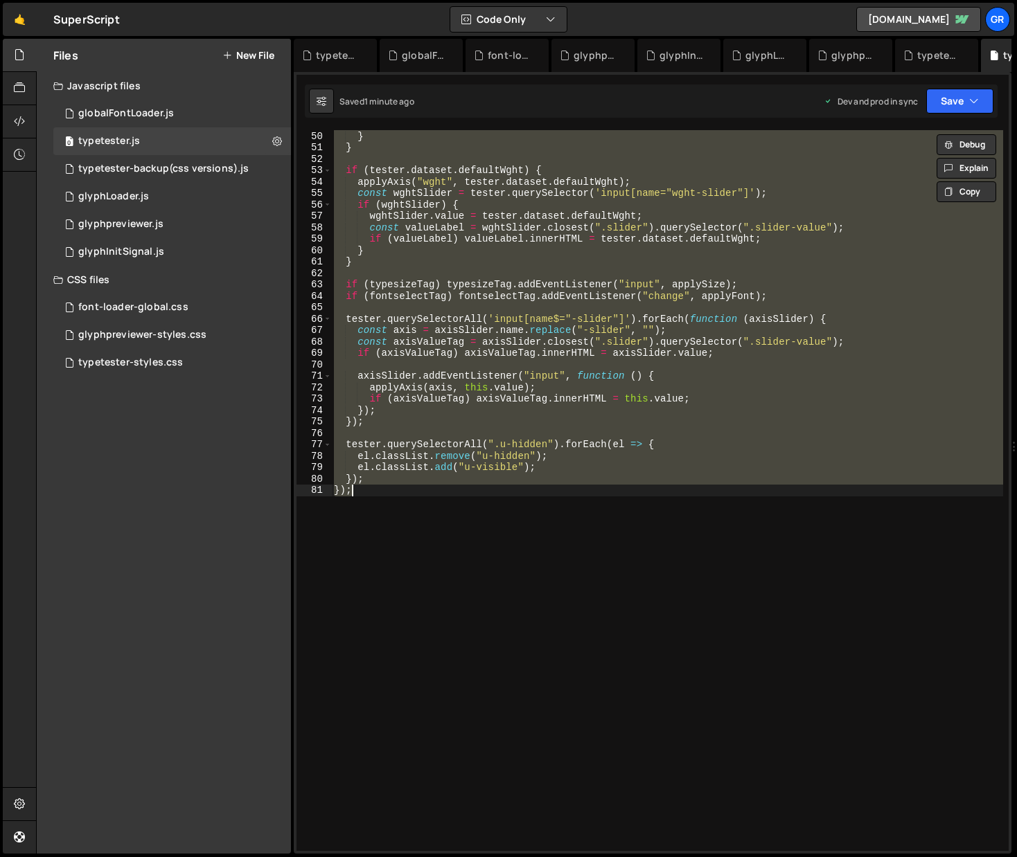
type textarea "})();"
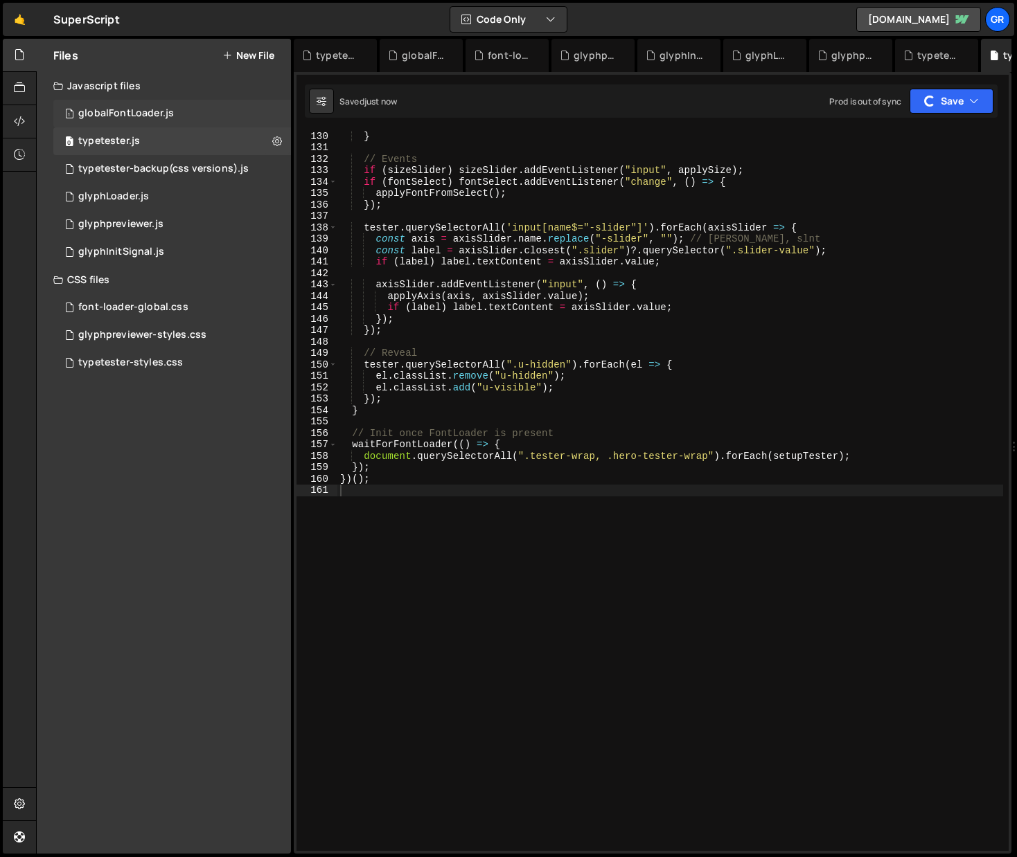
click at [157, 104] on div "1 globalFontLoader.js 0" at bounding box center [172, 114] width 238 height 28
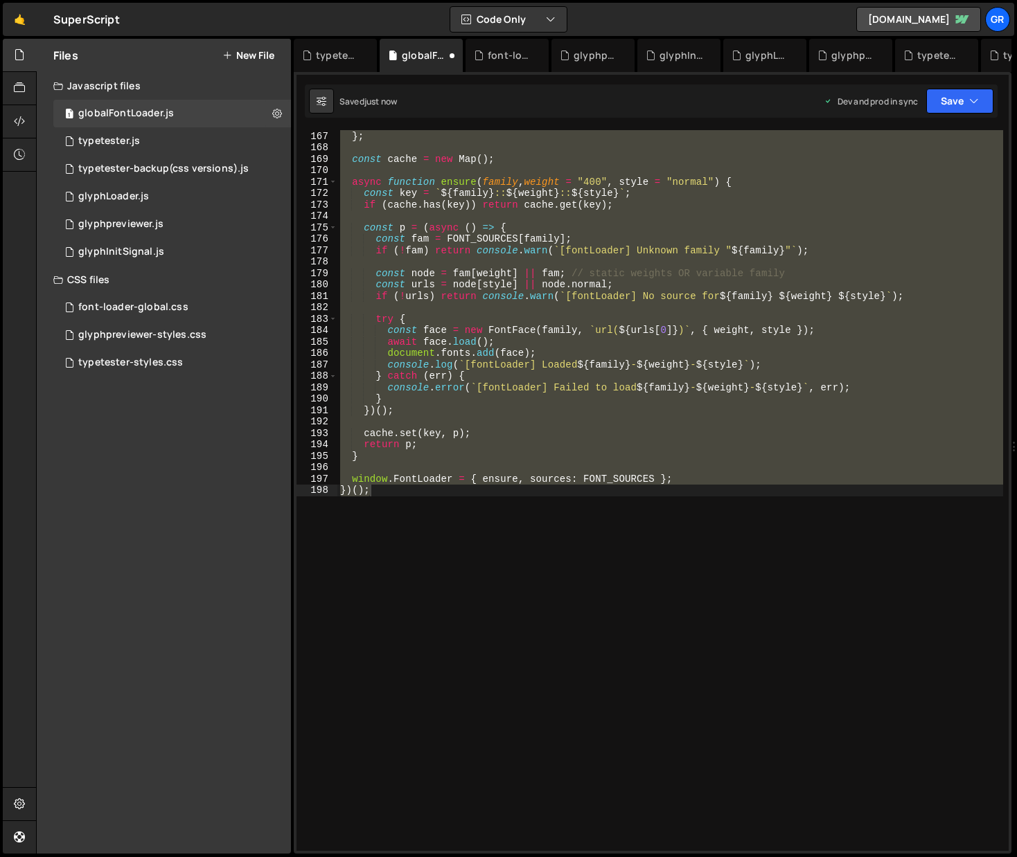
scroll to position [2411, 0]
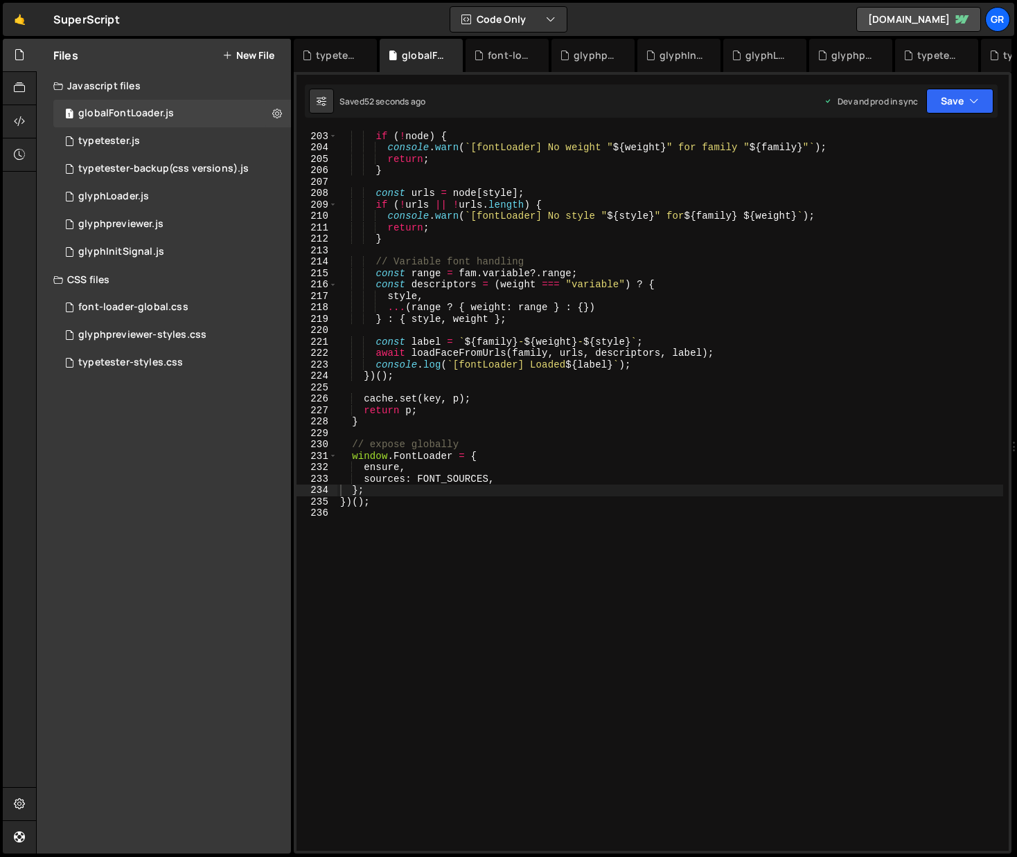
click at [515, 411] on div "const node = fam [ weight ] ; if ( ! node ) { console . warn ( ` [fontLoader] N…" at bounding box center [670, 491] width 666 height 744
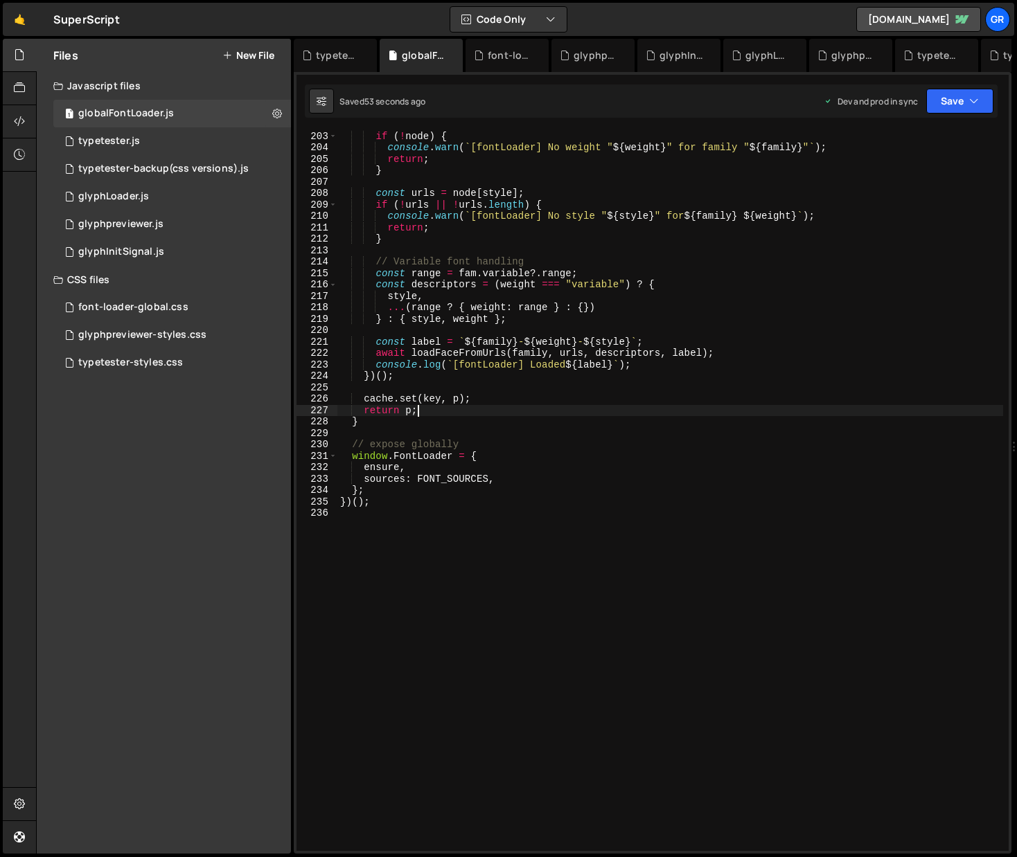
type textarea "})();"
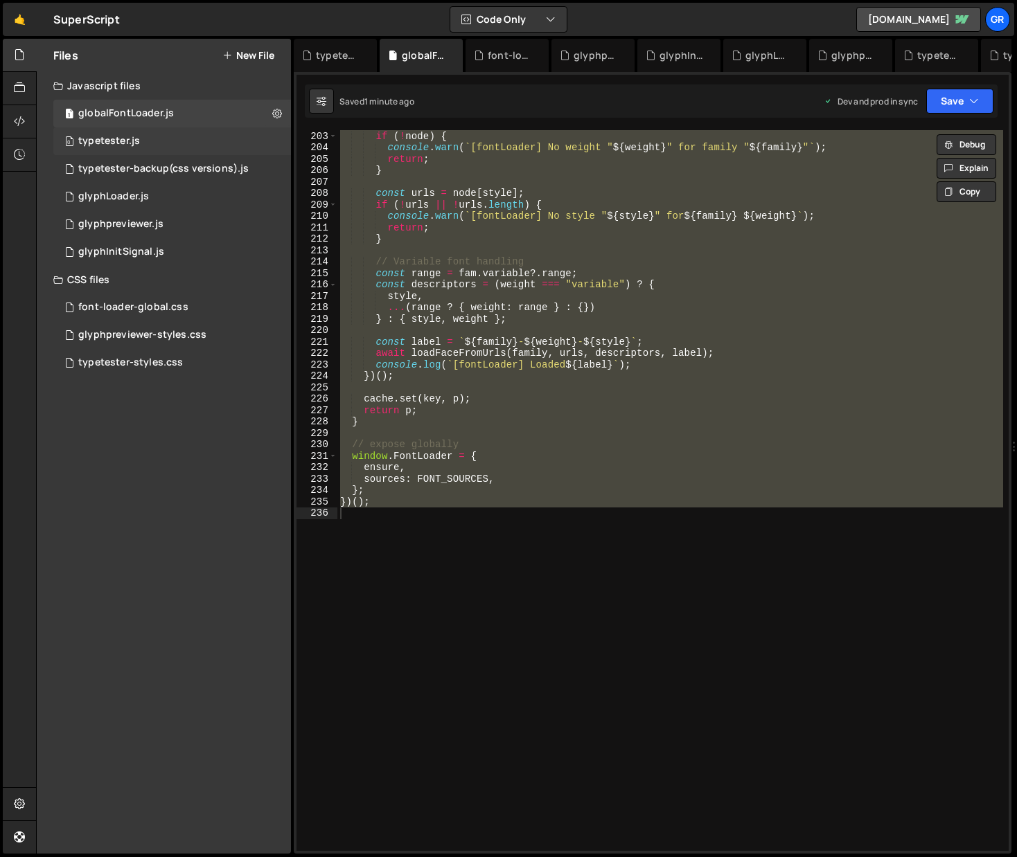
click at [127, 137] on div "typetester.js" at bounding box center [109, 141] width 62 height 12
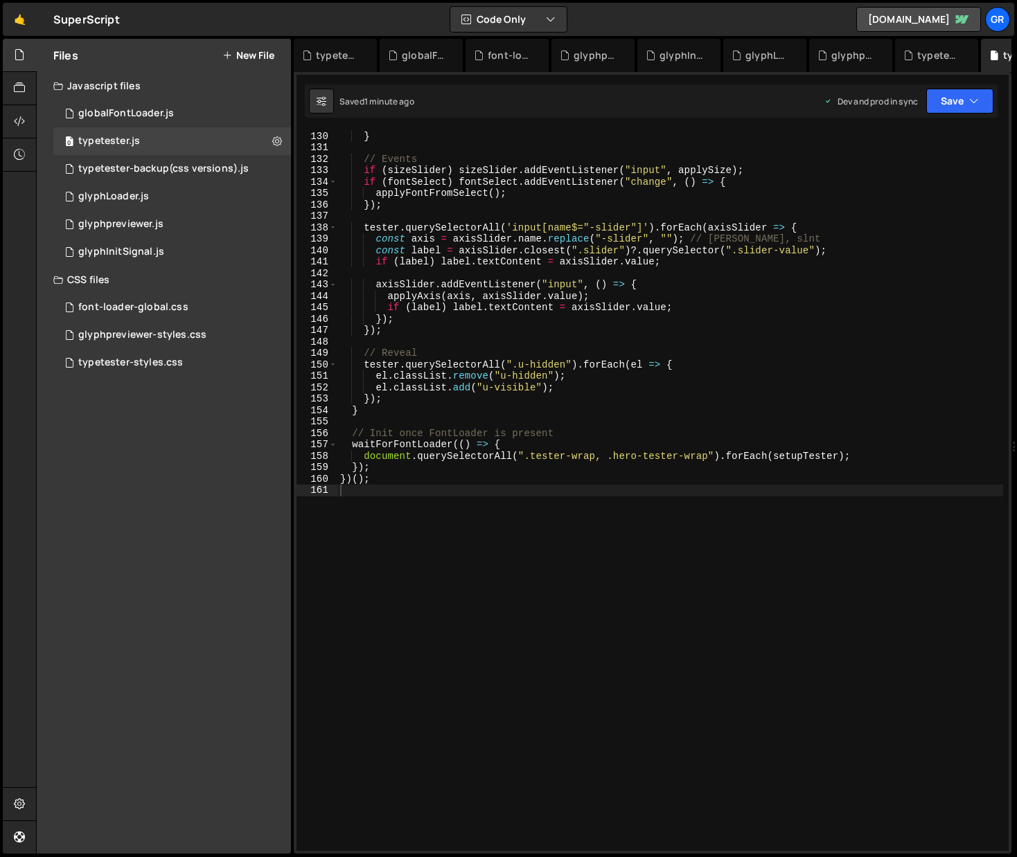
click at [438, 144] on div "} } // Events if ( sizeSlider ) sizeSlider . addEventListener ( "input" , apply…" at bounding box center [670, 491] width 666 height 744
type textarea "})();"
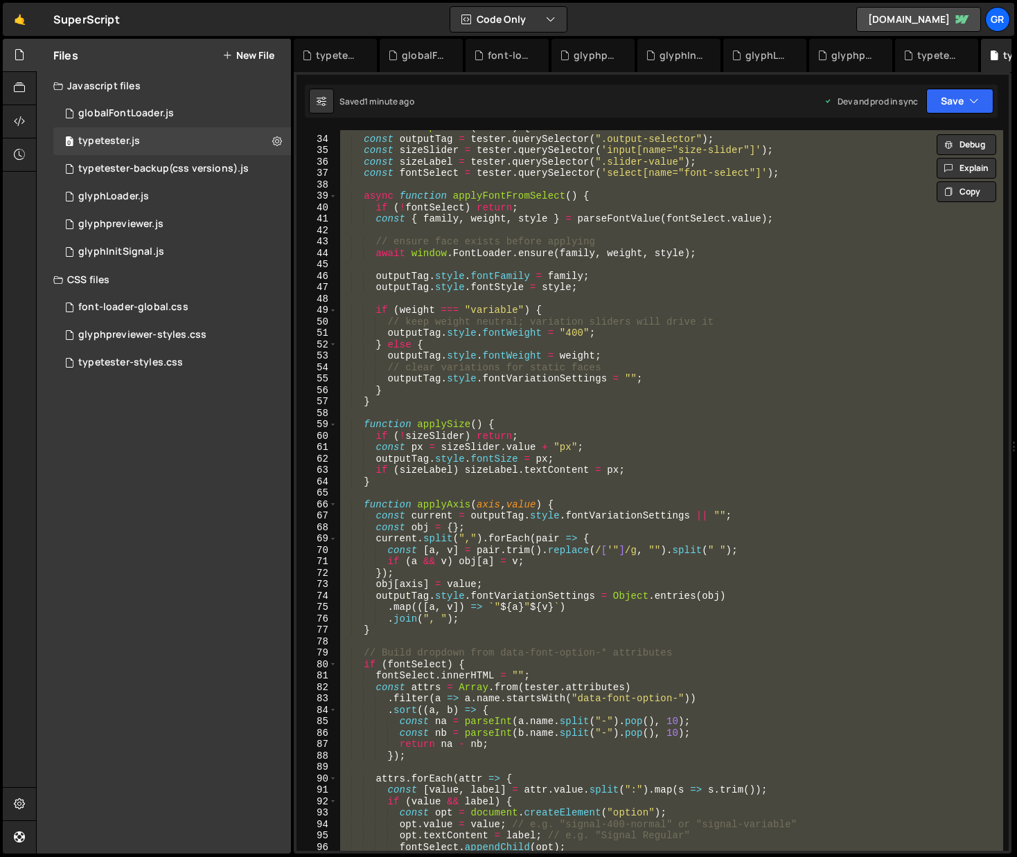
scroll to position [0, 0]
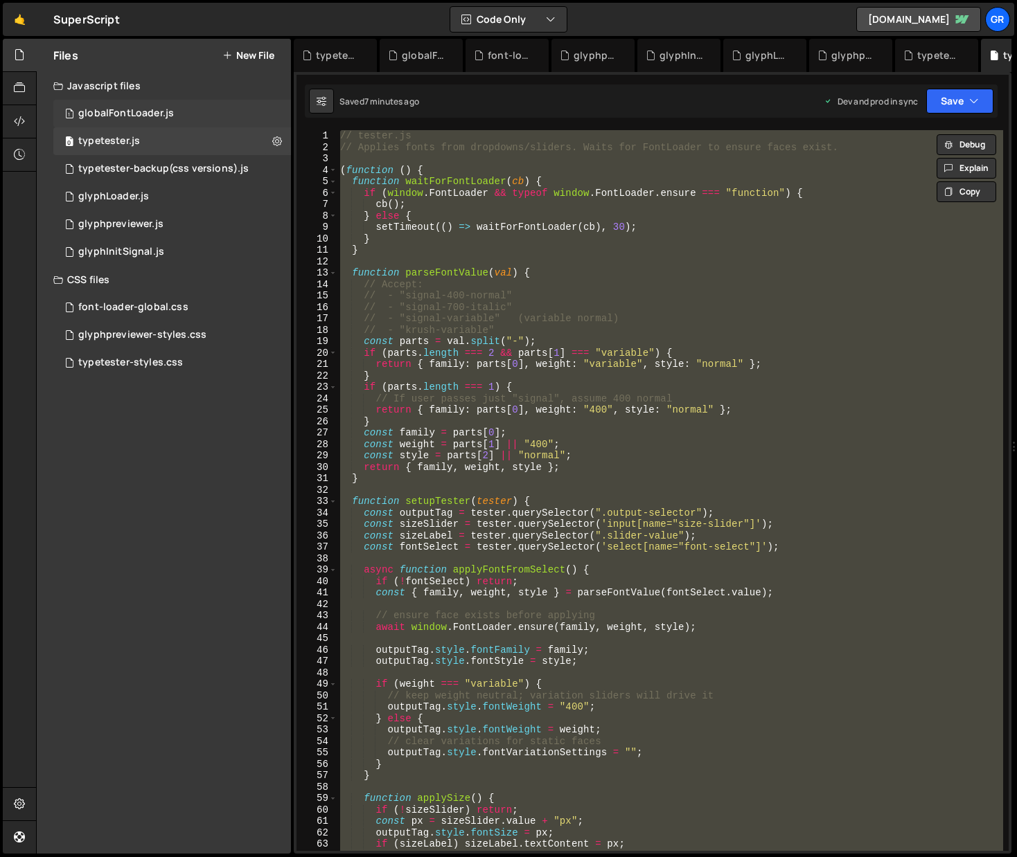
click at [172, 116] on div "1 globalFontLoader.js 0" at bounding box center [172, 114] width 238 height 28
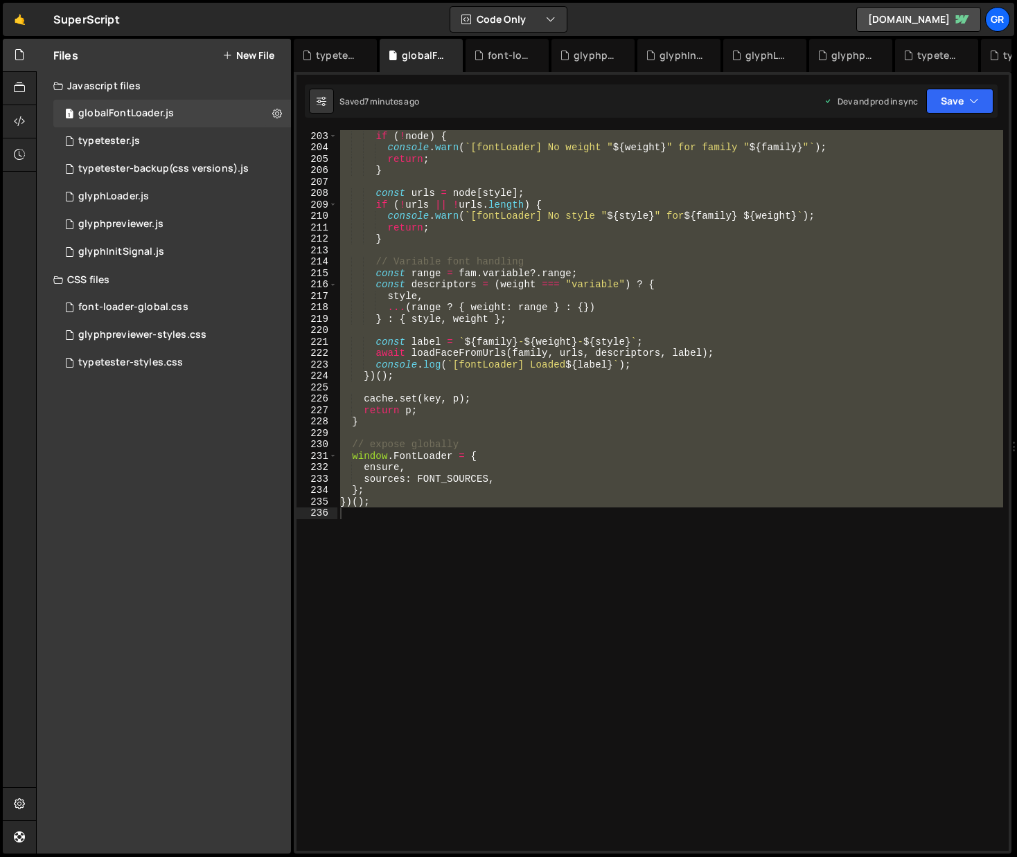
click at [630, 199] on div "const node = fam [ weight ] ; if ( ! node ) { console . warn ( ` [fontLoader] N…" at bounding box center [670, 490] width 666 height 721
paste textarea
type textarea "})();"
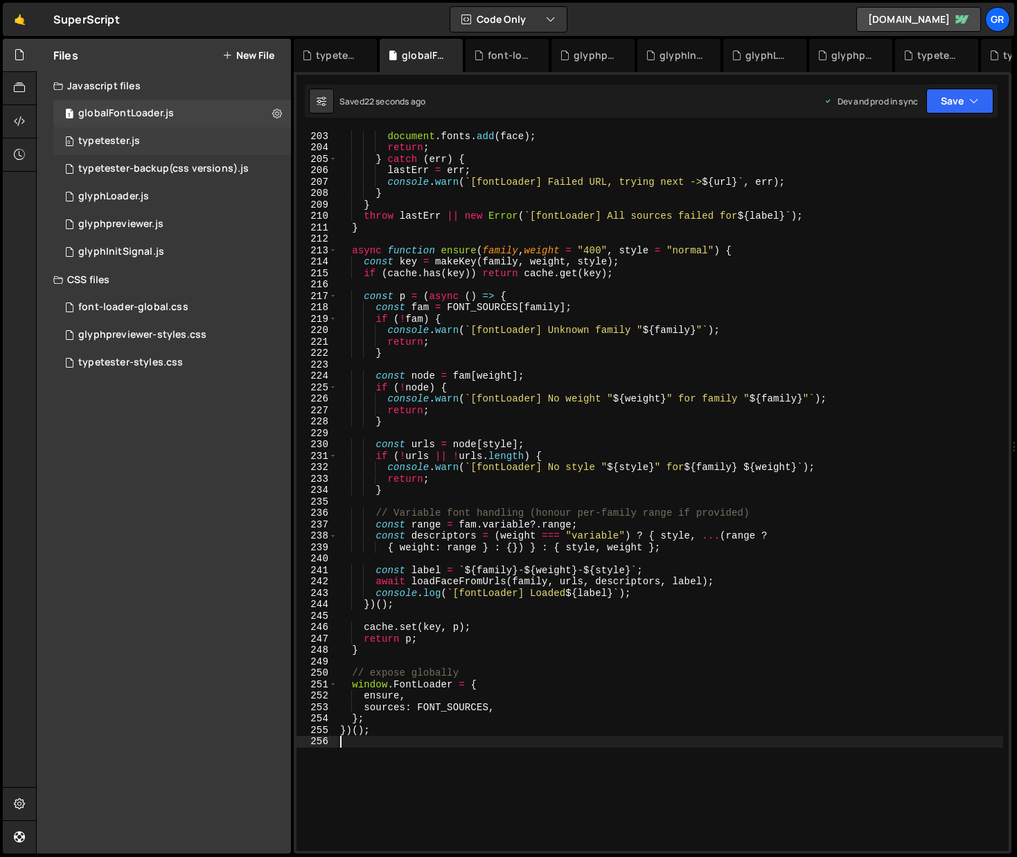
click at [132, 140] on div "typetester.js" at bounding box center [109, 141] width 62 height 12
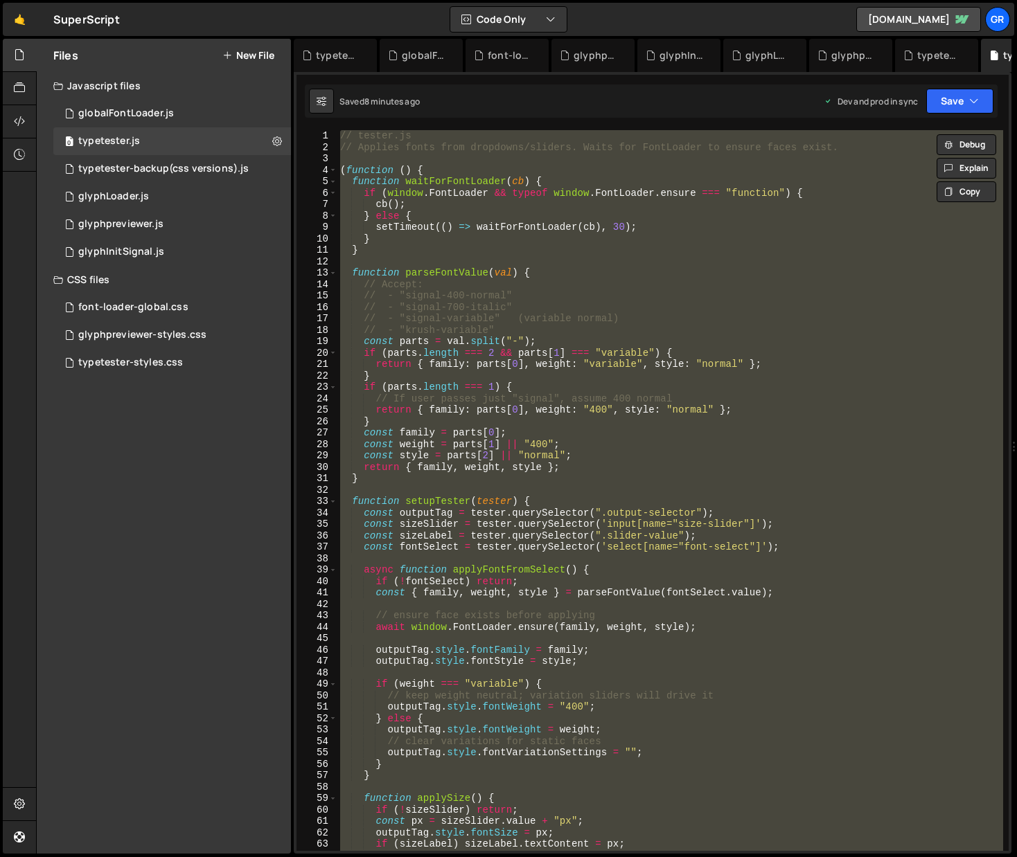
click at [647, 261] on div "// tester.js // Applies fonts from dropdowns/sliders. Waits for FontLoader to e…" at bounding box center [670, 490] width 666 height 721
paste textarea
type textarea "})();"
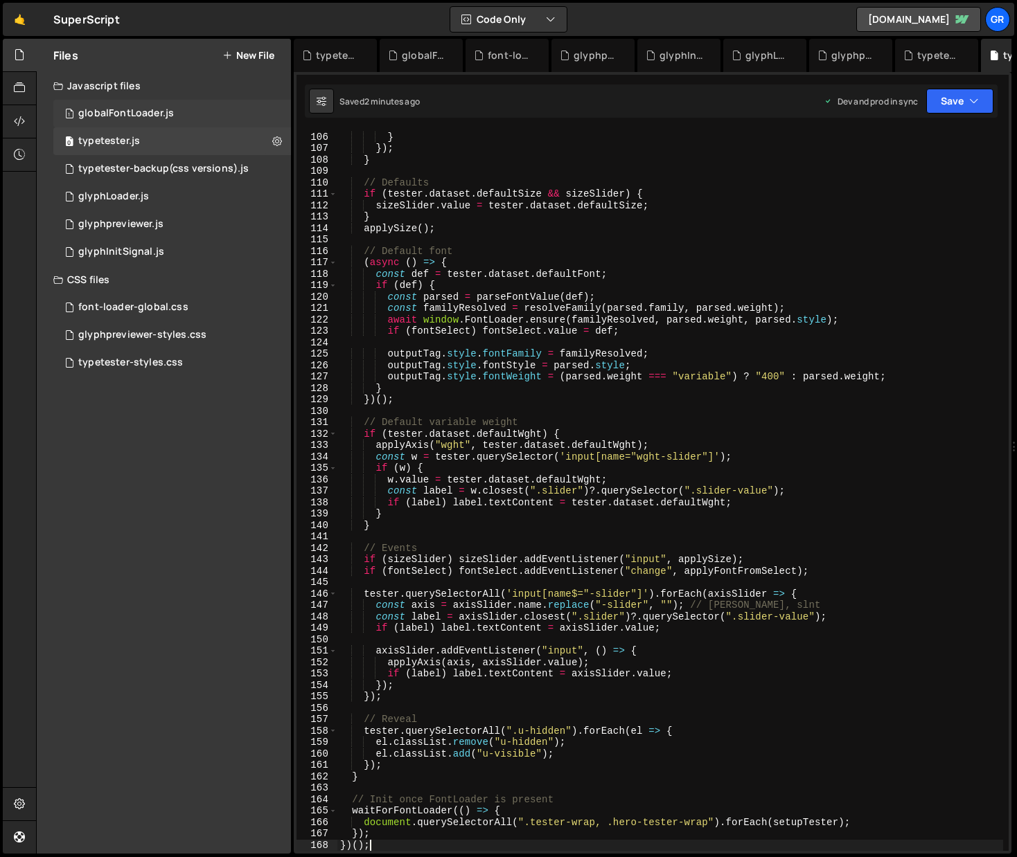
click at [181, 109] on div "1 globalFontLoader.js 0" at bounding box center [172, 114] width 238 height 28
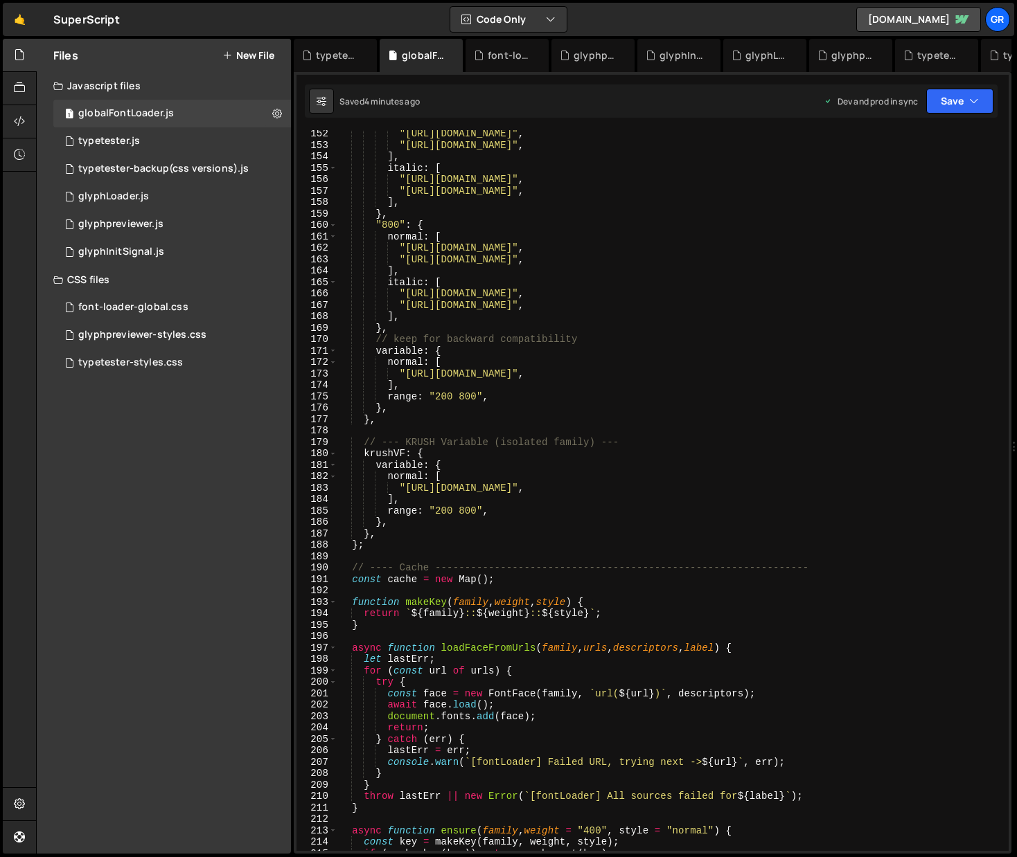
scroll to position [1783, 0]
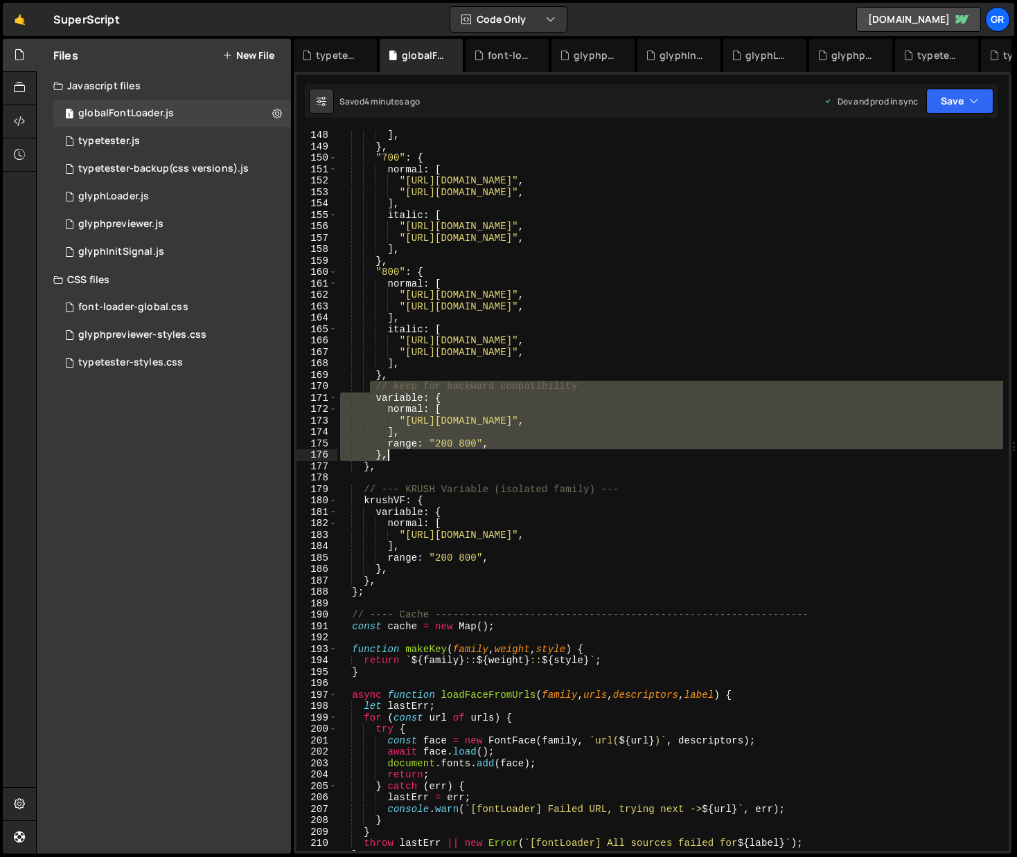
drag, startPoint x: 372, startPoint y: 387, endPoint x: 401, endPoint y: 453, distance: 71.9
click at [401, 453] on div "] , } , "700" : { normal : [ "[URL][DOMAIN_NAME]" , "[URL][DOMAIN_NAME]" , ] , …" at bounding box center [670, 502] width 666 height 744
drag, startPoint x: 420, startPoint y: 458, endPoint x: 368, endPoint y: 391, distance: 84.5
click at [368, 391] on div "] , } , "700" : { normal : [ "[URL][DOMAIN_NAME]" , "[URL][DOMAIN_NAME]" , ] , …" at bounding box center [670, 502] width 666 height 744
type textarea "// // keep for backward compatibility // variable: {"
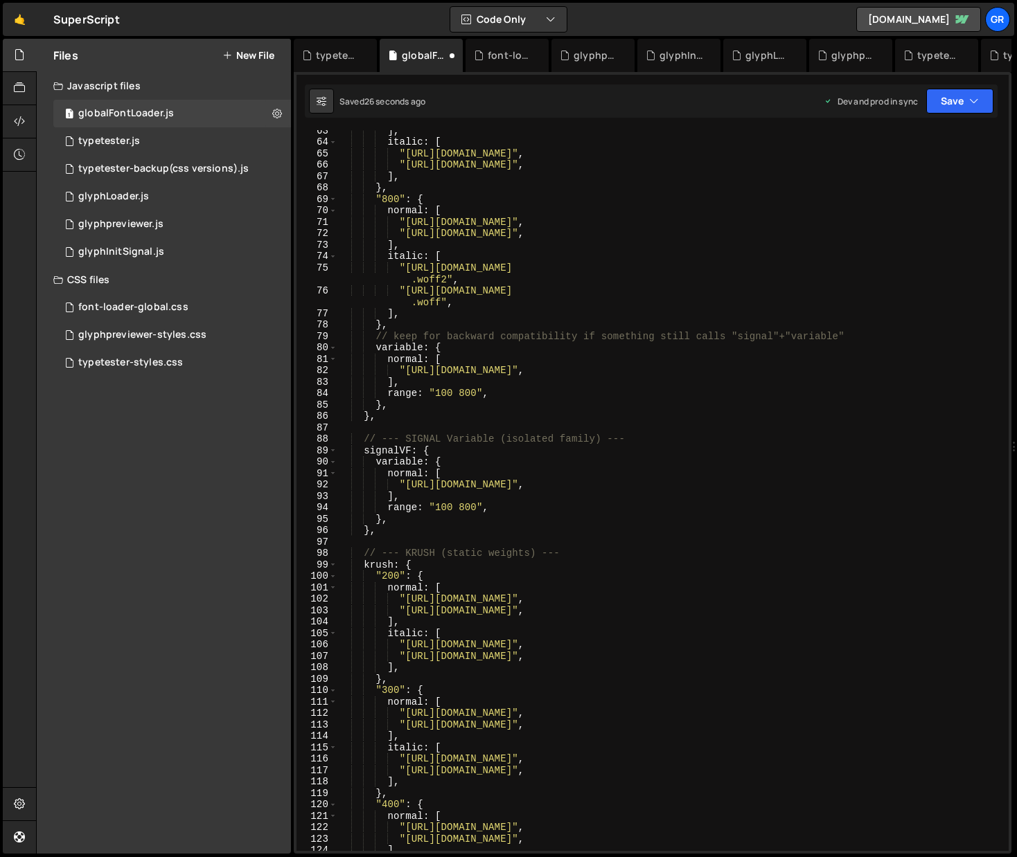
scroll to position [794, 0]
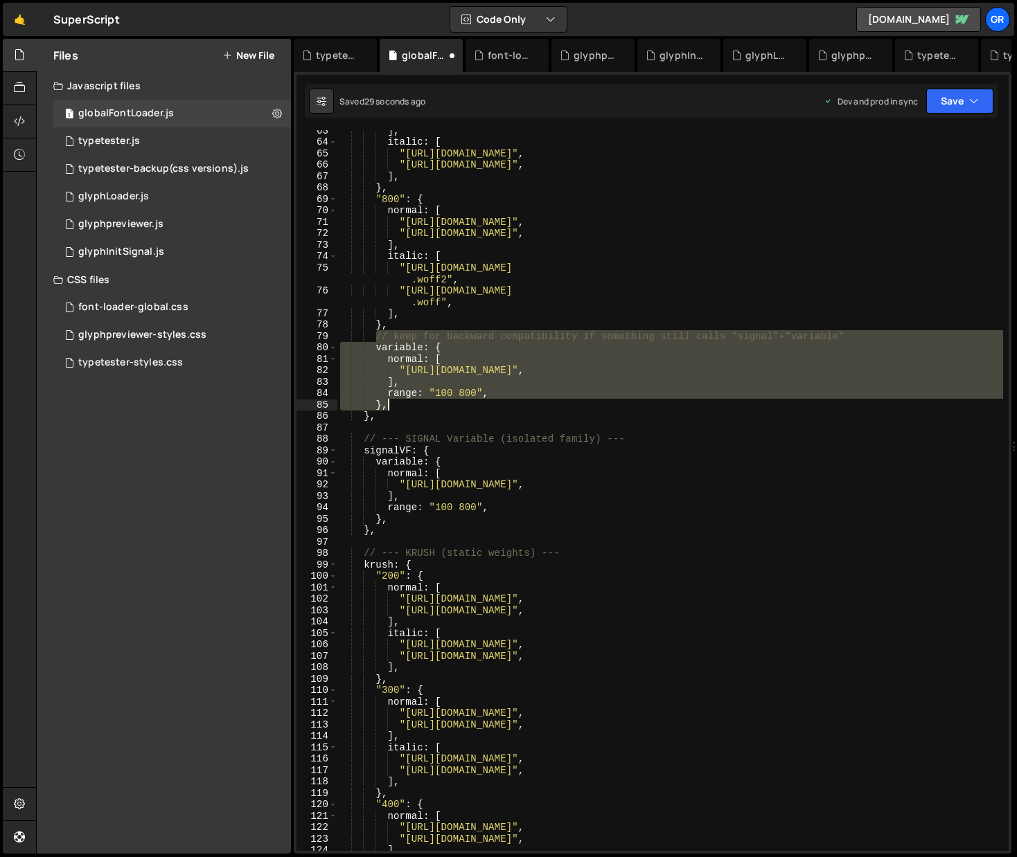
drag, startPoint x: 373, startPoint y: 337, endPoint x: 390, endPoint y: 404, distance: 69.9
click at [390, 404] on div "] , italic : [ "[URL][DOMAIN_NAME]" , "[URL][DOMAIN_NAME]" , ] , } , "800" : { …" at bounding box center [670, 497] width 666 height 744
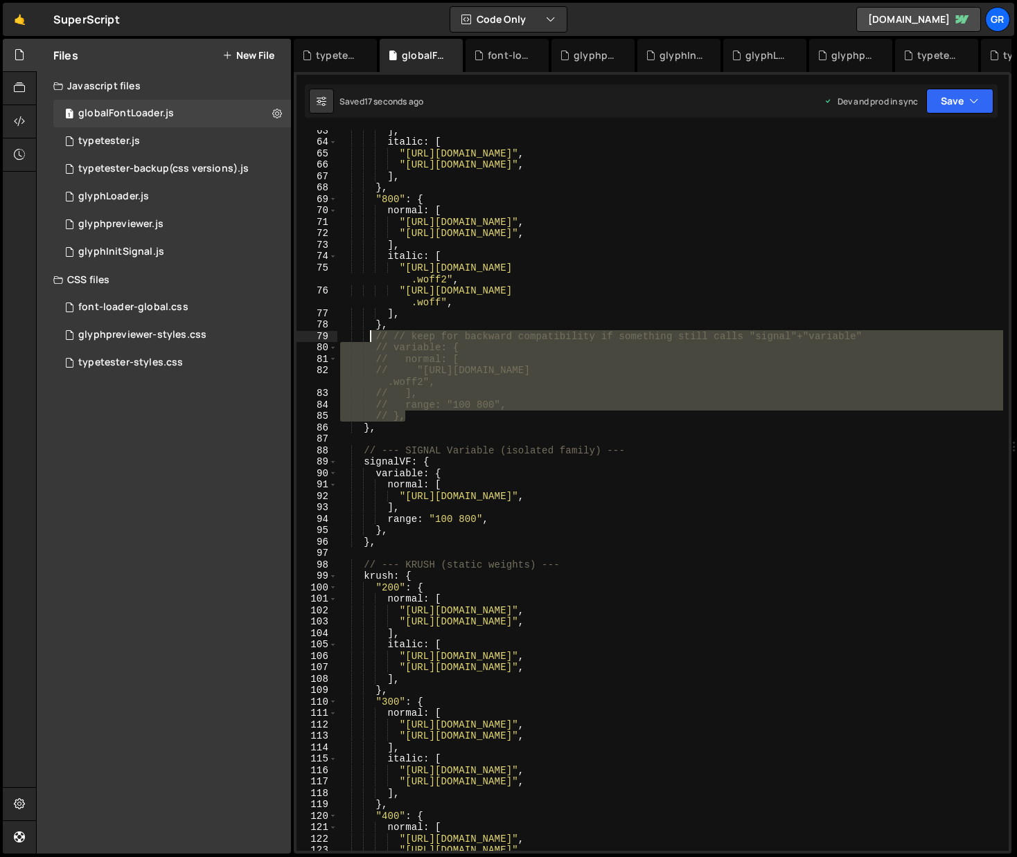
drag, startPoint x: 418, startPoint y: 417, endPoint x: 369, endPoint y: 338, distance: 92.6
click at [369, 338] on div "] , italic : [ "[URL][DOMAIN_NAME]" , "[URL][DOMAIN_NAME]" , ] , } , "800" : { …" at bounding box center [670, 497] width 666 height 744
type textarea "// // keep for backward compatibility if something still calls "signal"+"variab…"
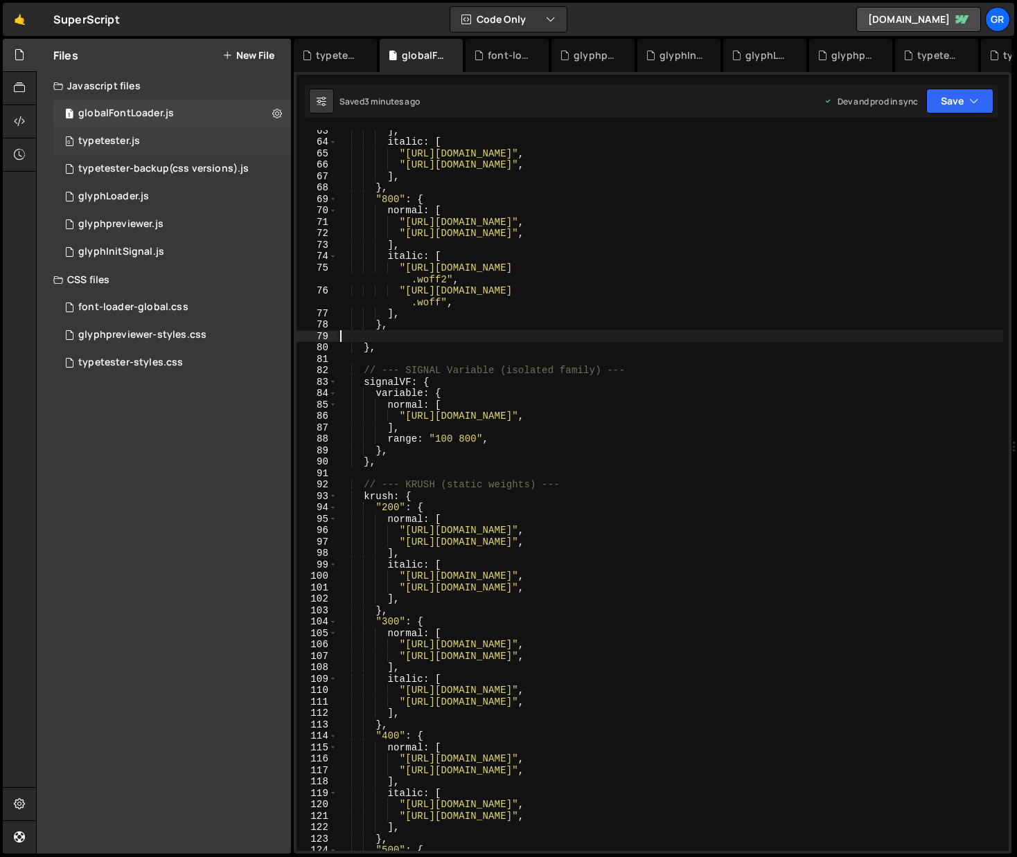
click at [142, 142] on div "0 typetester.js 0" at bounding box center [172, 141] width 238 height 28
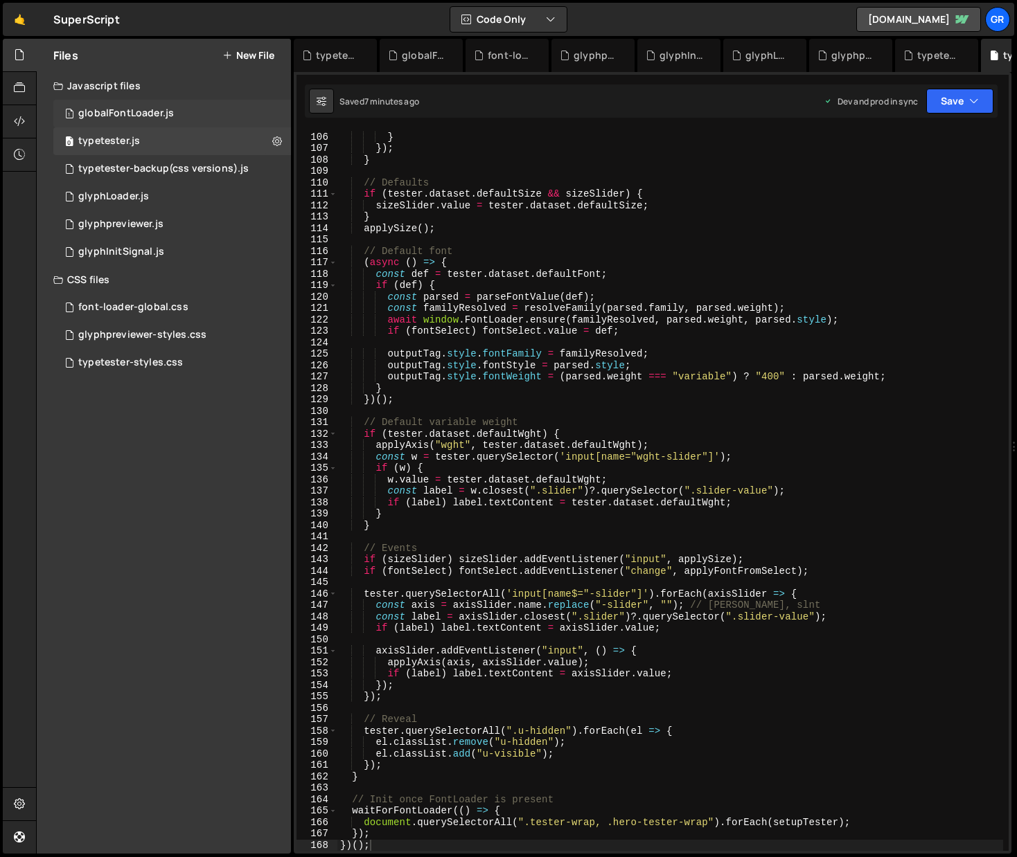
click at [172, 112] on div "1 globalFontLoader.js 0" at bounding box center [172, 114] width 238 height 28
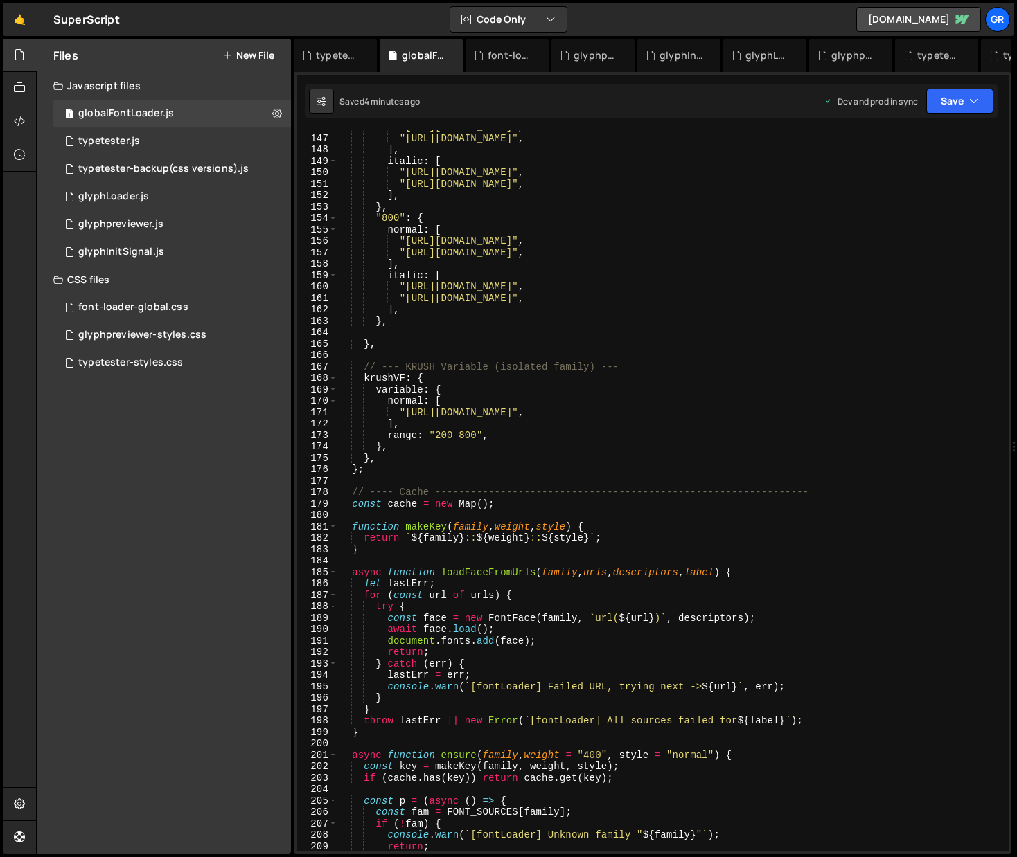
scroll to position [1709, 0]
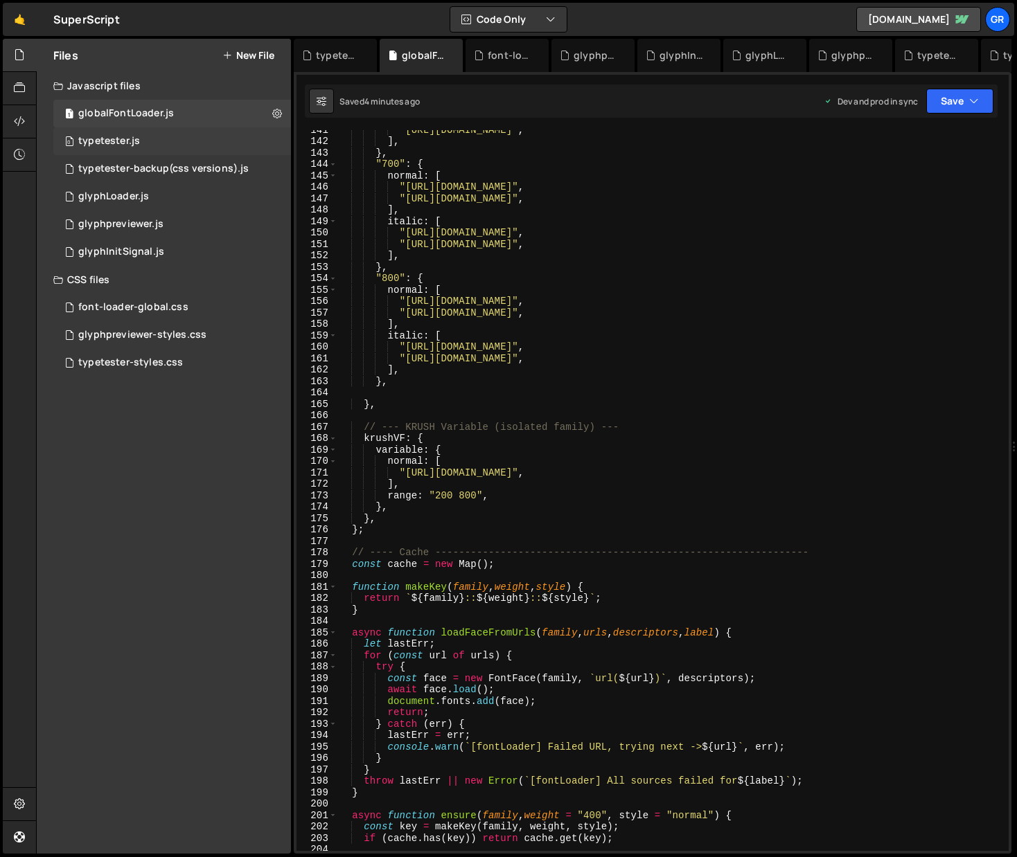
click at [145, 143] on div "0 typetester.js 0" at bounding box center [172, 141] width 238 height 28
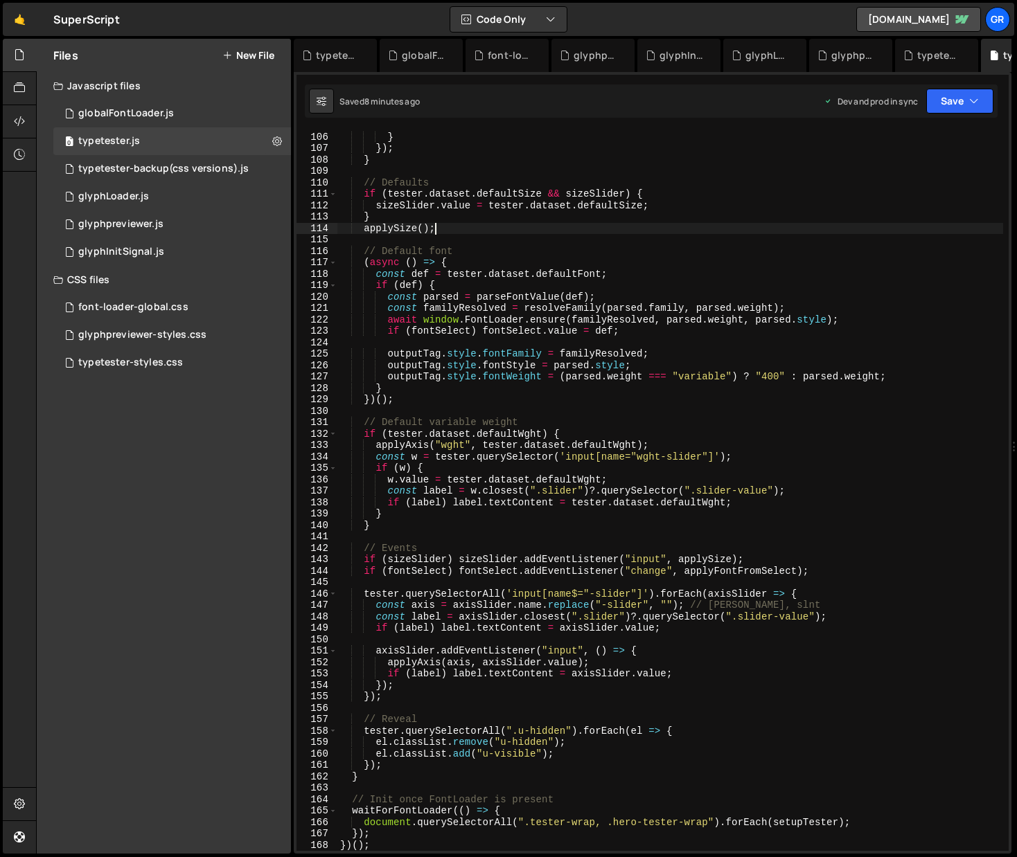
click at [611, 227] on div "fontSelect . appendChild ( opt ) ; } }) ; } // Defaults if ( tester . dataset .…" at bounding box center [670, 492] width 666 height 744
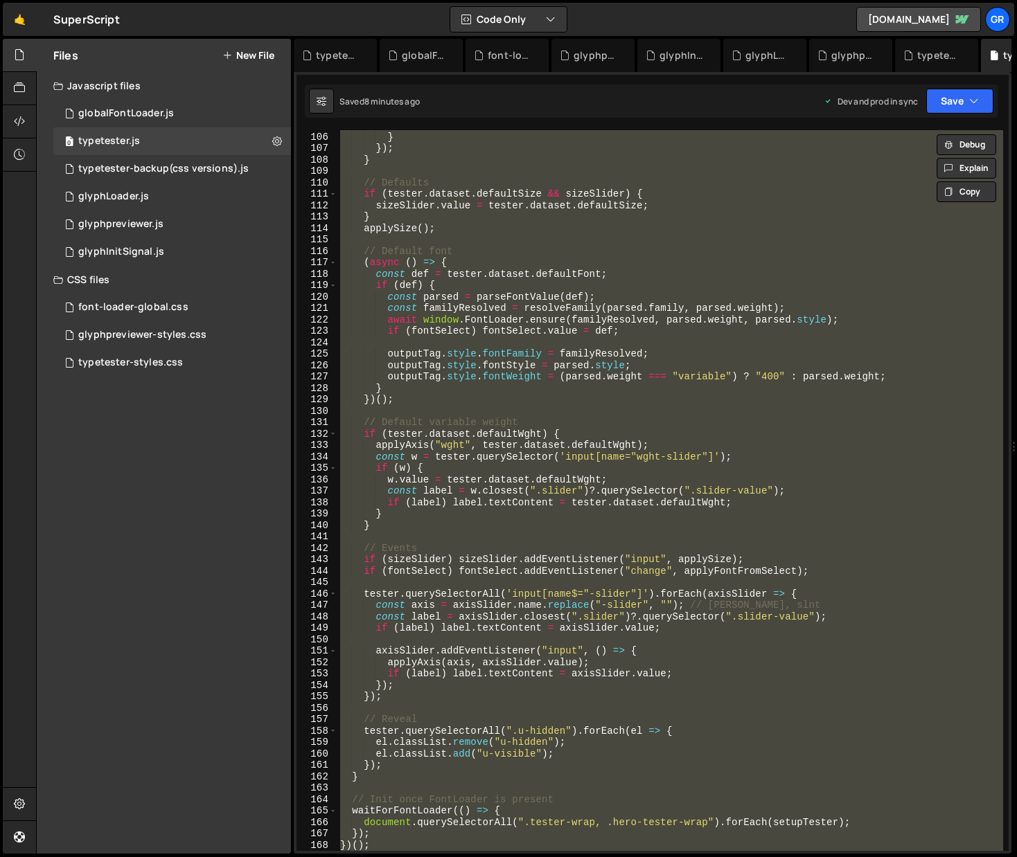
paste textarea
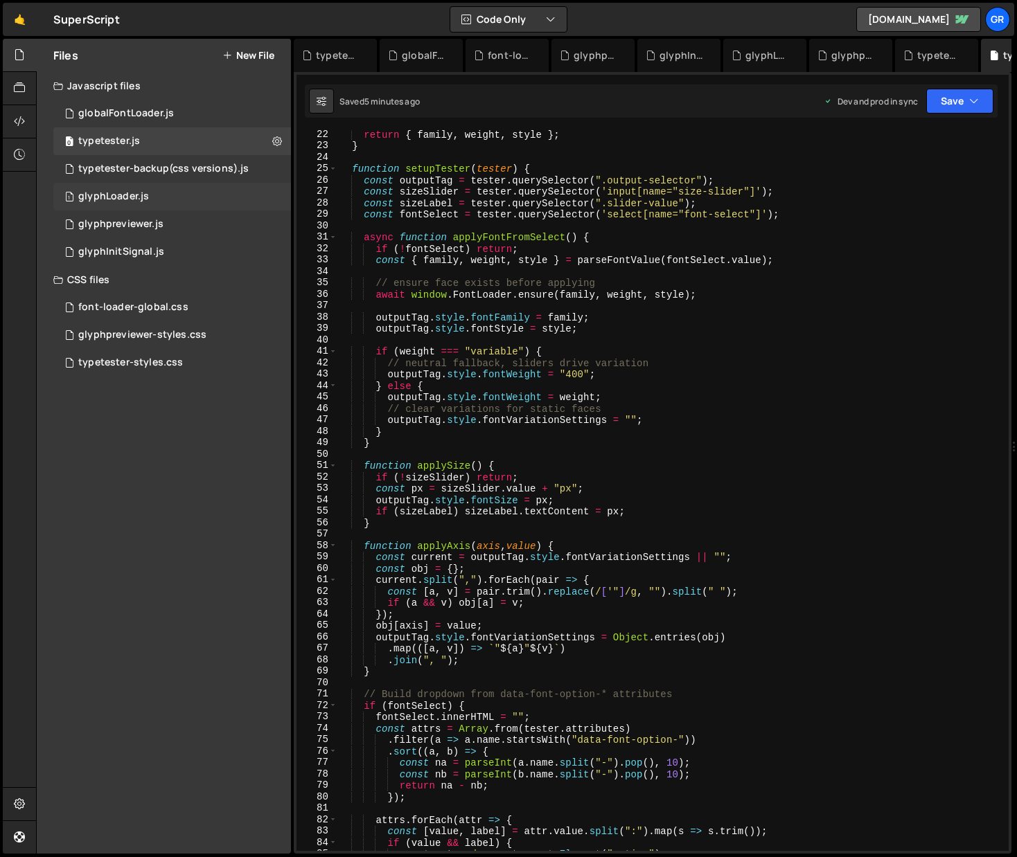
scroll to position [241, 0]
click at [184, 116] on div "1 globalFontLoader.js 0" at bounding box center [172, 114] width 238 height 28
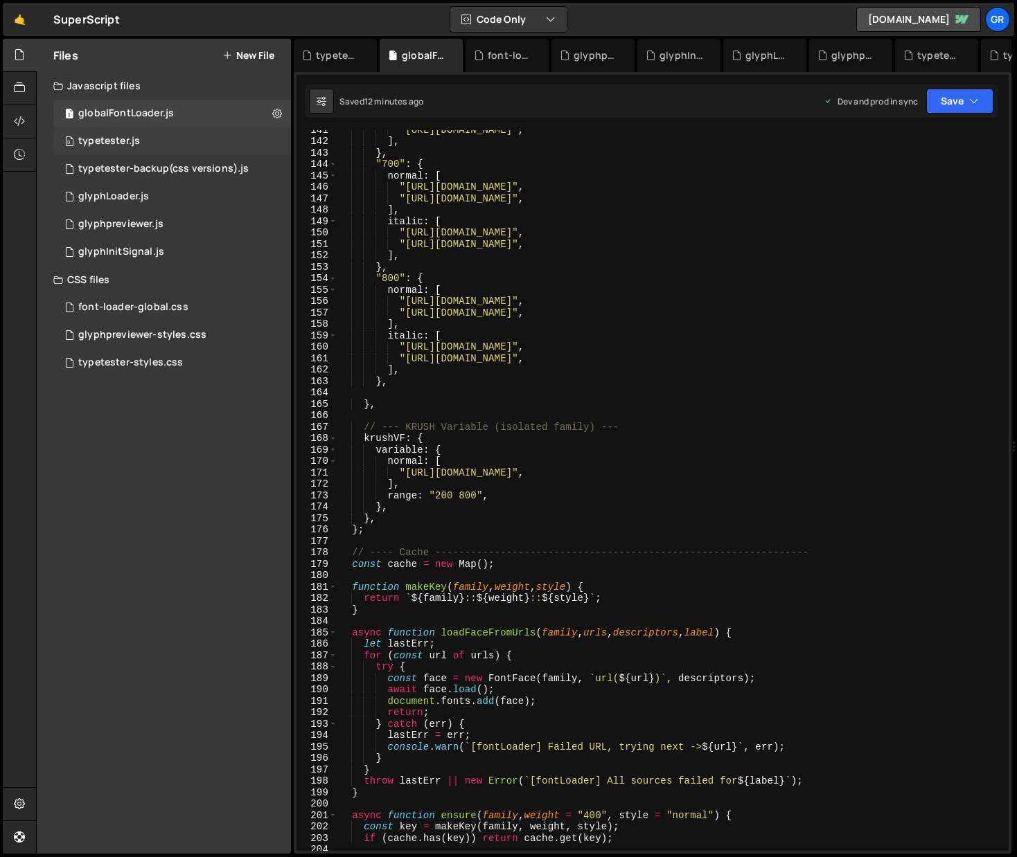
click at [152, 139] on div "0 typetester.js 0" at bounding box center [172, 141] width 238 height 28
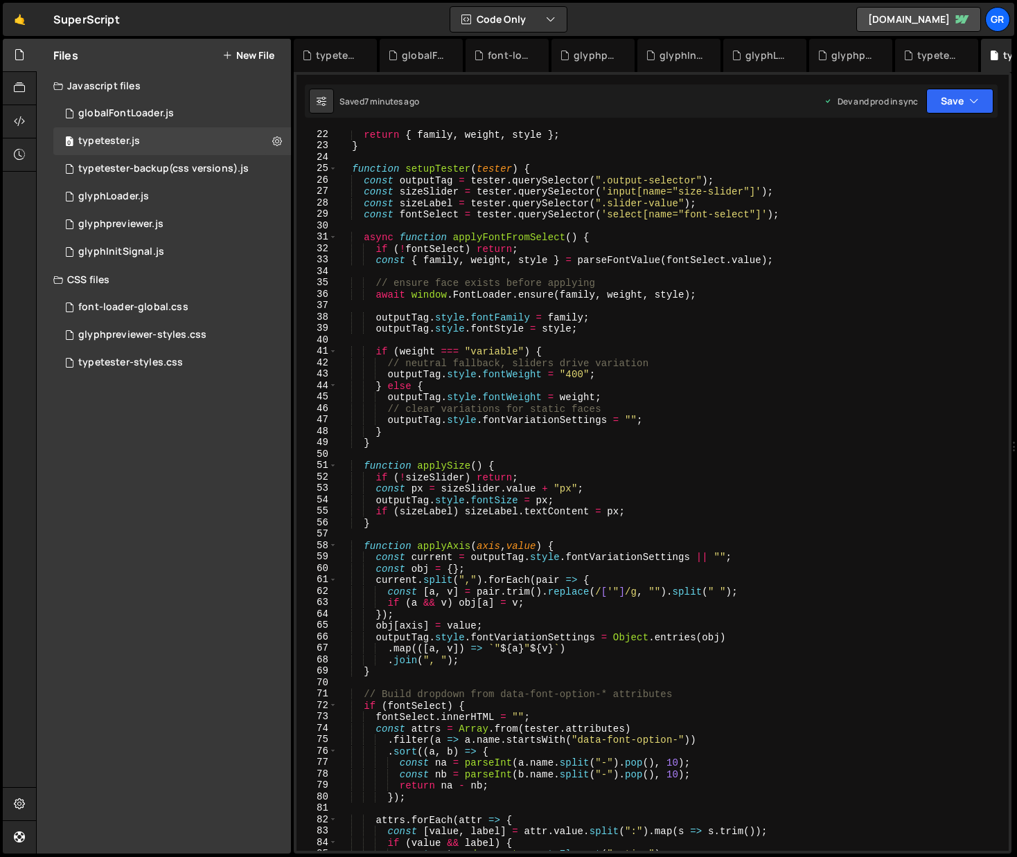
click at [678, 242] on div "return { family , weight , style } ; } function setupTester ( tester ) { const …" at bounding box center [670, 501] width 666 height 744
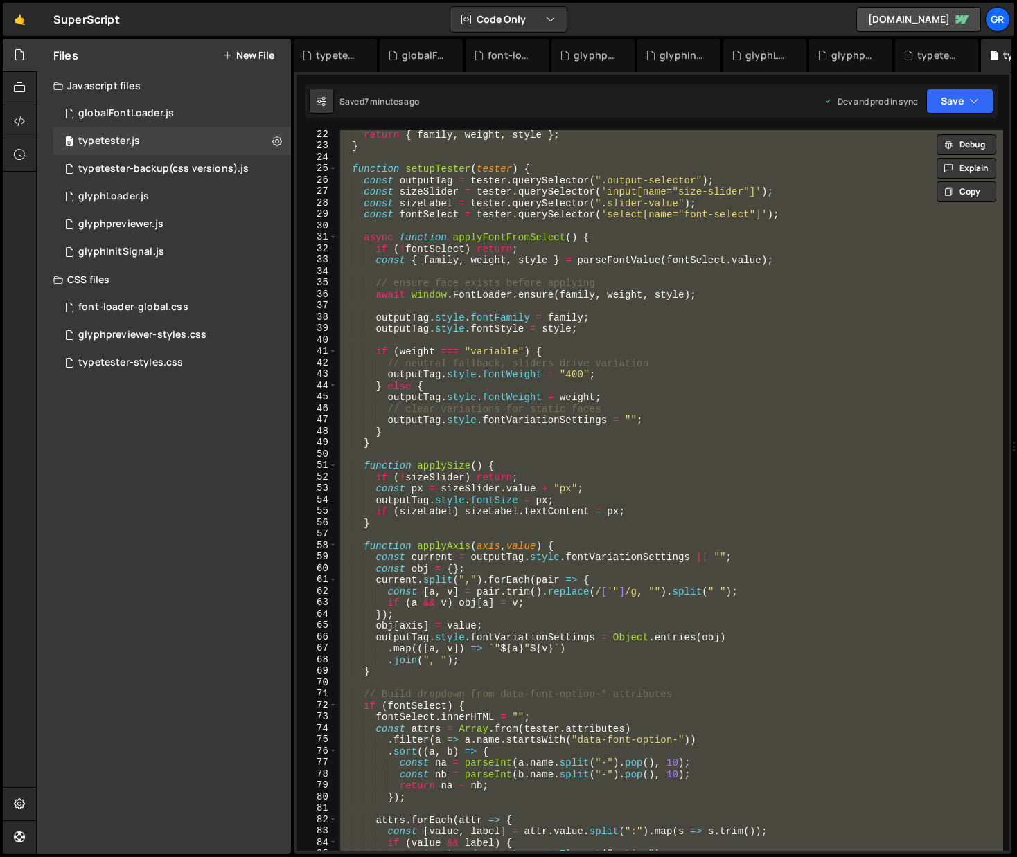
paste textarea
type textarea "})();"
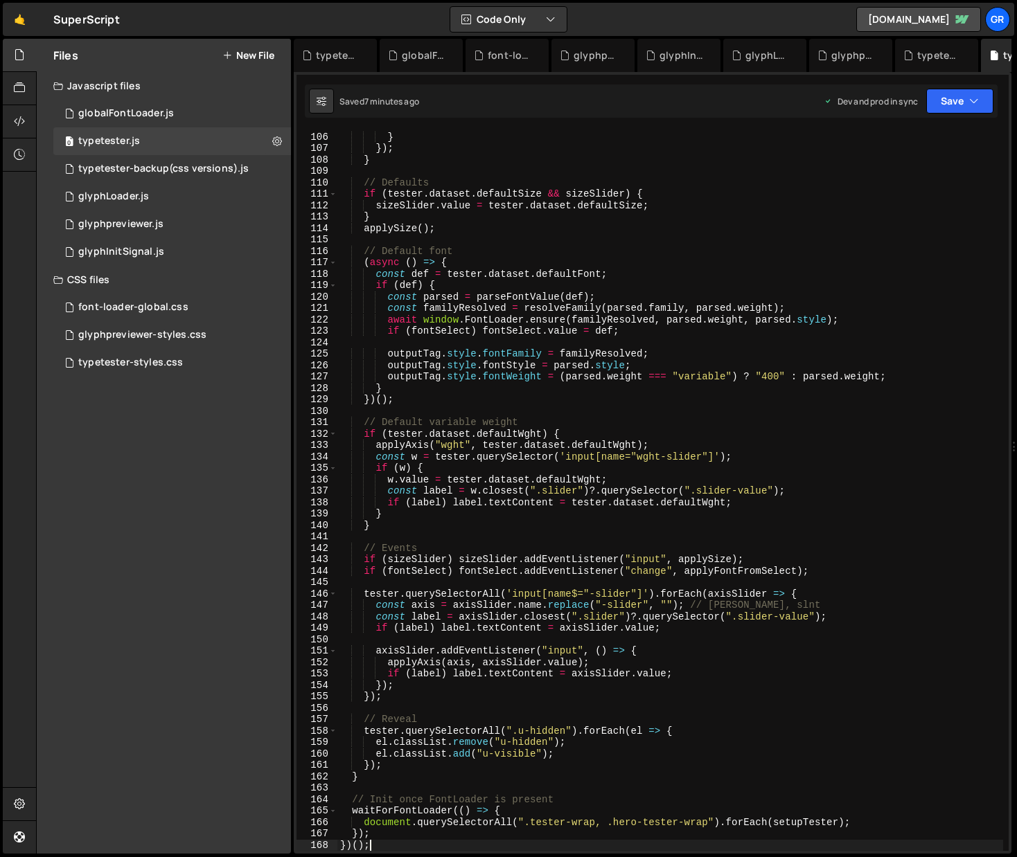
scroll to position [1199, 0]
